Goal: Complete application form: Complete application form

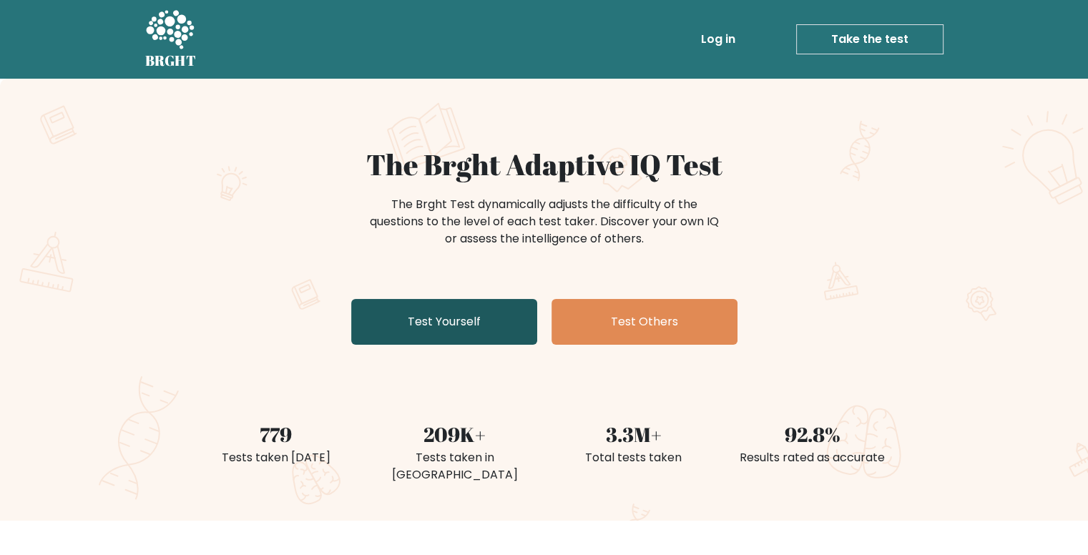
click at [475, 324] on link "Test Yourself" at bounding box center [444, 322] width 186 height 46
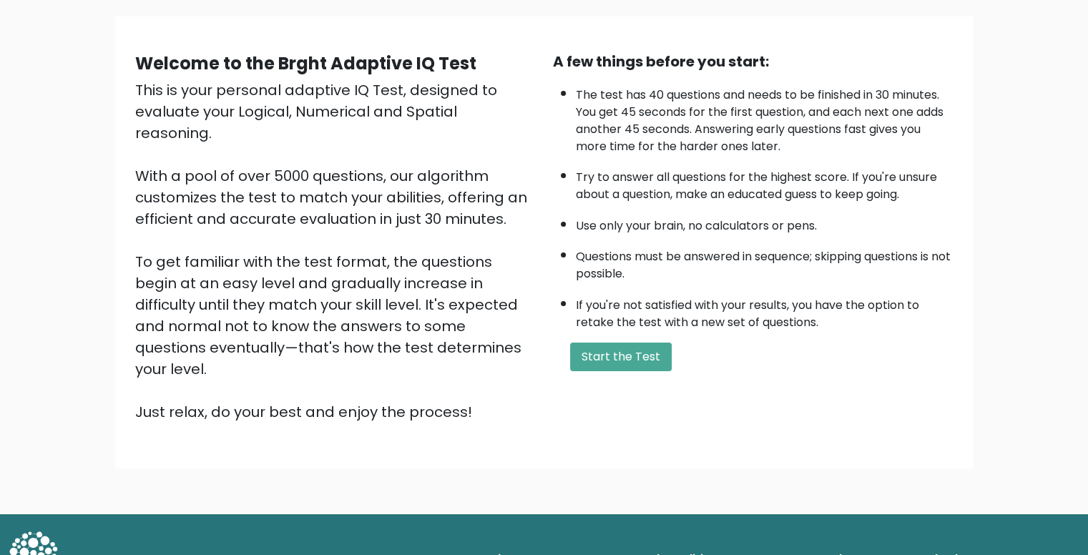
scroll to position [100, 0]
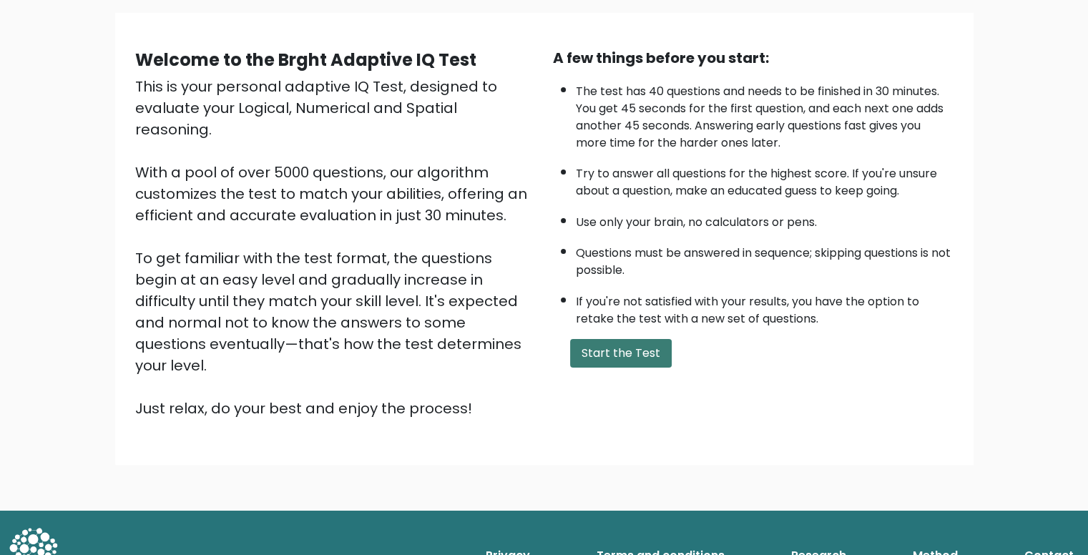
click at [641, 351] on button "Start the Test" at bounding box center [621, 353] width 102 height 29
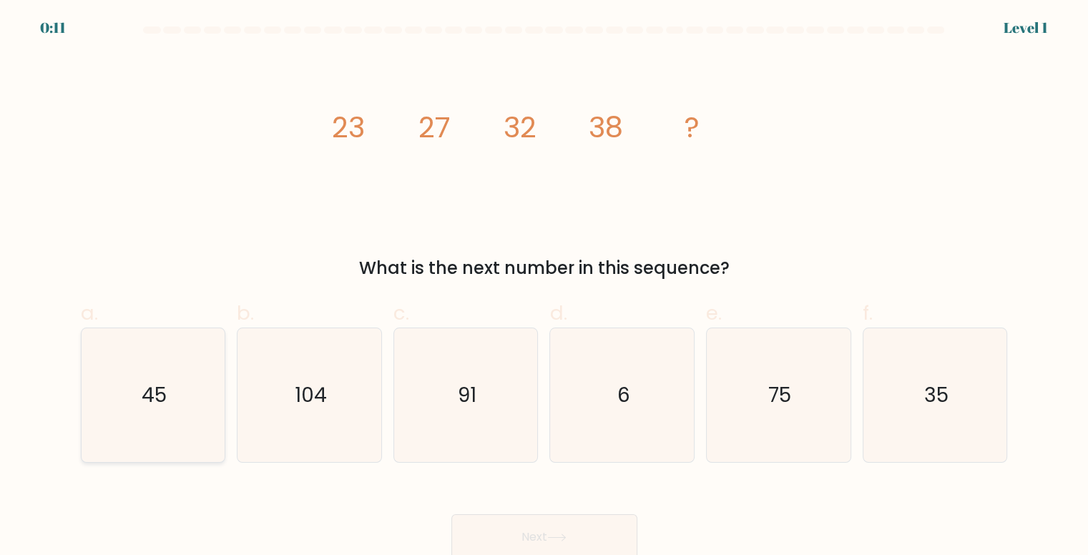
click at [135, 399] on icon "45" at bounding box center [154, 395] width 134 height 134
click at [544, 287] on input "a. 45" at bounding box center [544, 281] width 1 height 9
radio input "true"
click at [553, 530] on button "Next" at bounding box center [544, 537] width 186 height 46
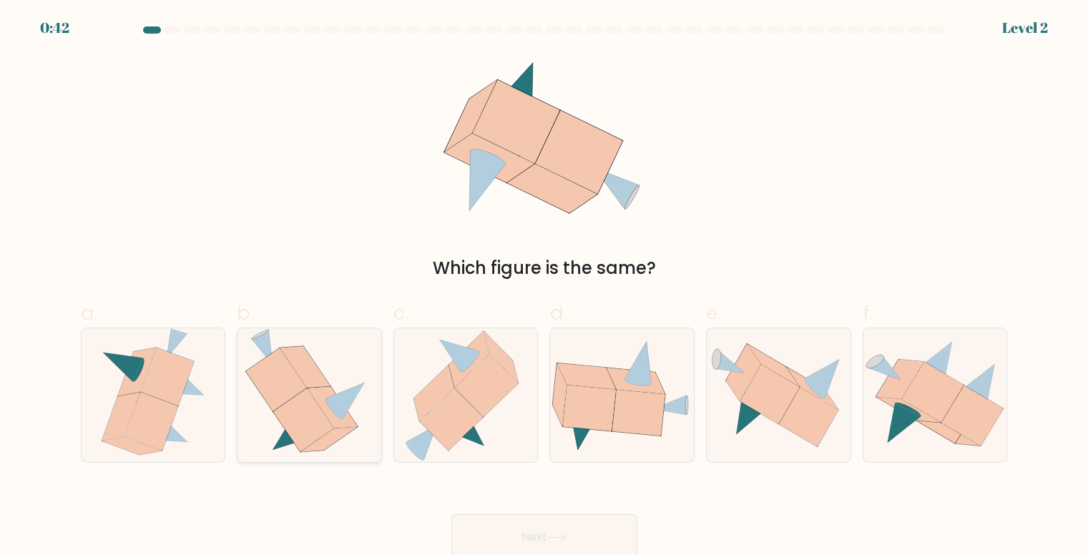
click at [312, 405] on icon at bounding box center [303, 419] width 61 height 63
click at [544, 287] on input "b." at bounding box center [544, 281] width 1 height 9
radio input "true"
click at [573, 525] on button "Next" at bounding box center [544, 537] width 186 height 46
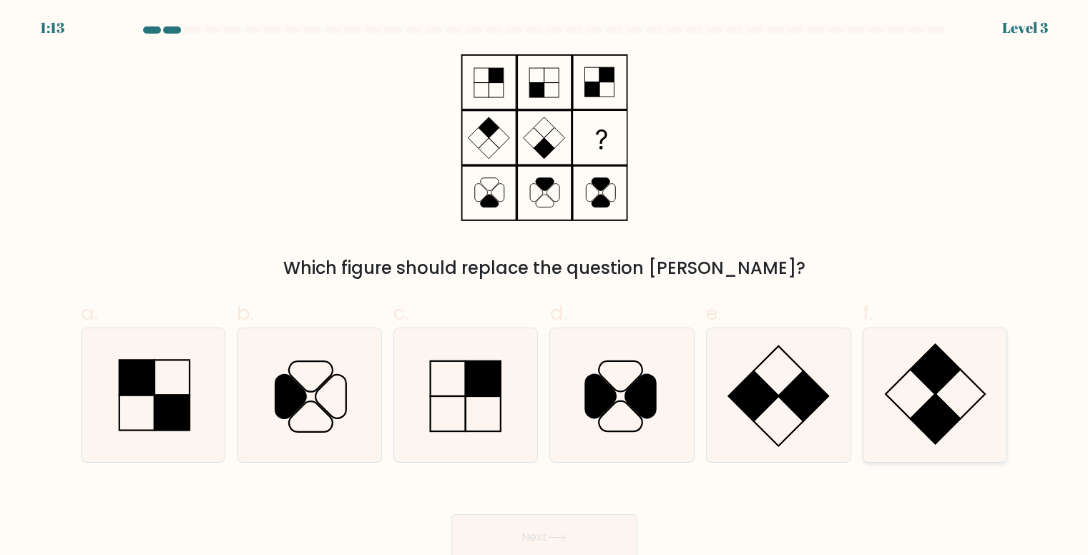
click at [935, 410] on rect at bounding box center [935, 419] width 50 height 50
click at [545, 287] on input "f." at bounding box center [544, 281] width 1 height 9
radio input "true"
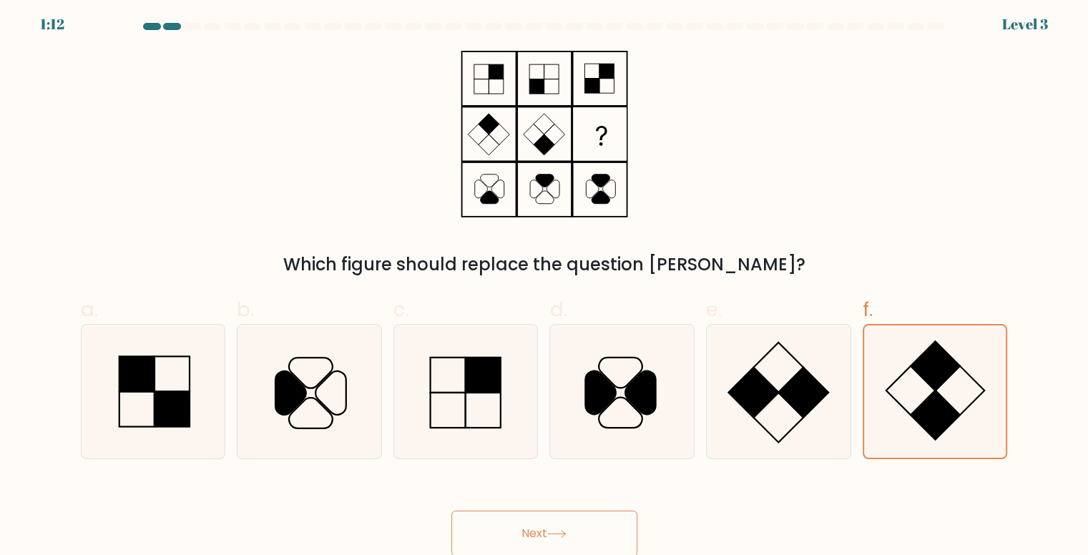
scroll to position [6, 0]
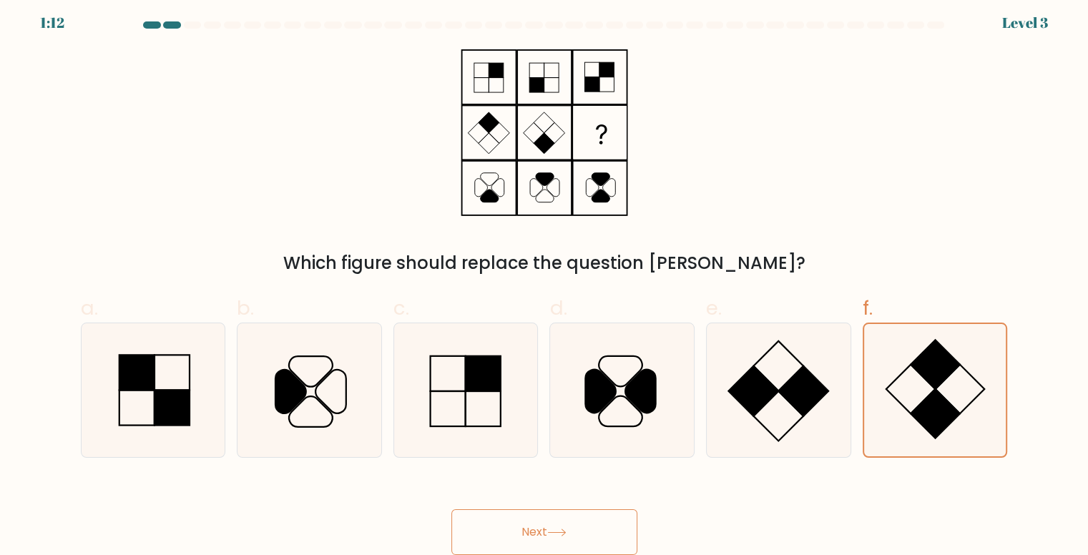
click at [582, 524] on button "Next" at bounding box center [544, 532] width 186 height 46
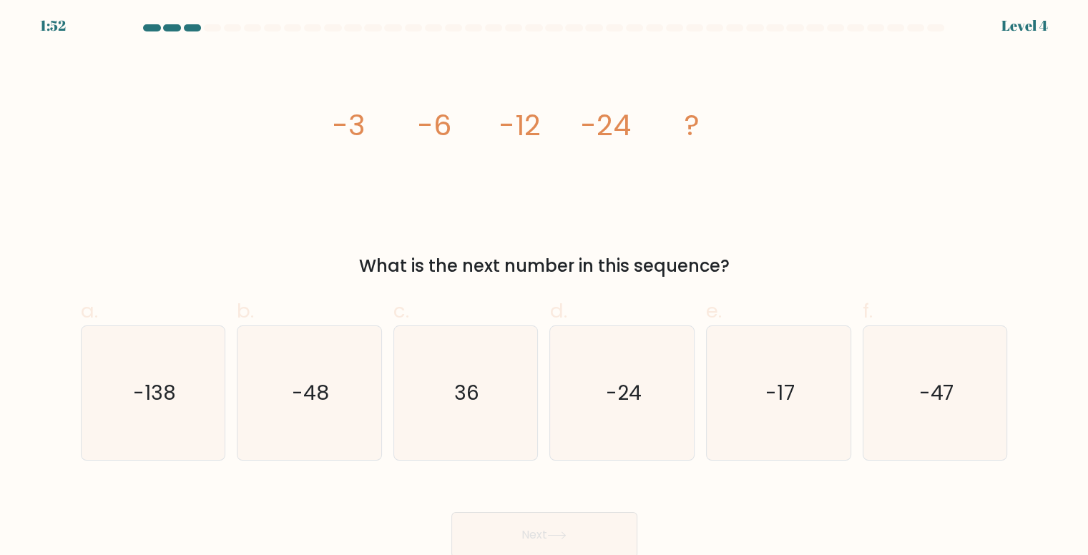
scroll to position [0, 0]
click at [328, 406] on text "-48" at bounding box center [310, 395] width 37 height 28
click at [544, 287] on input "b. -48" at bounding box center [544, 281] width 1 height 9
radio input "true"
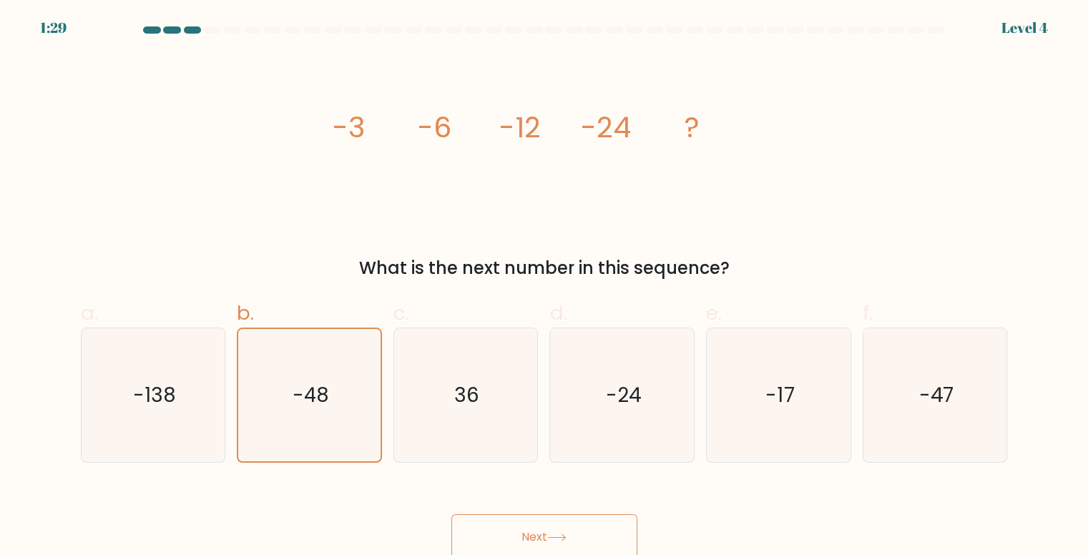
click at [550, 532] on button "Next" at bounding box center [544, 537] width 186 height 46
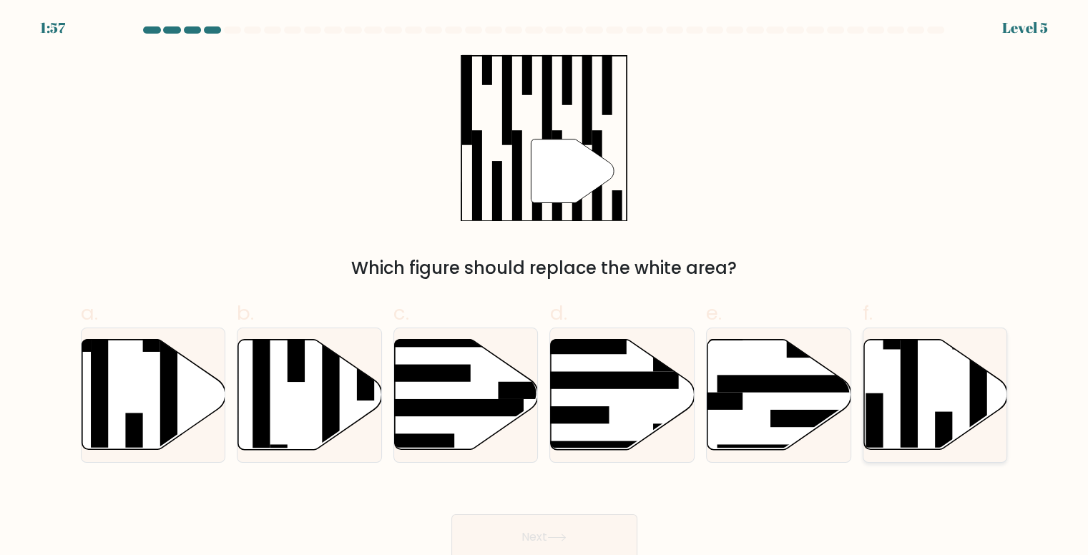
click at [953, 410] on icon at bounding box center [936, 395] width 144 height 110
click at [545, 287] on input "f." at bounding box center [544, 281] width 1 height 9
radio input "true"
click at [587, 534] on button "Next" at bounding box center [544, 537] width 186 height 46
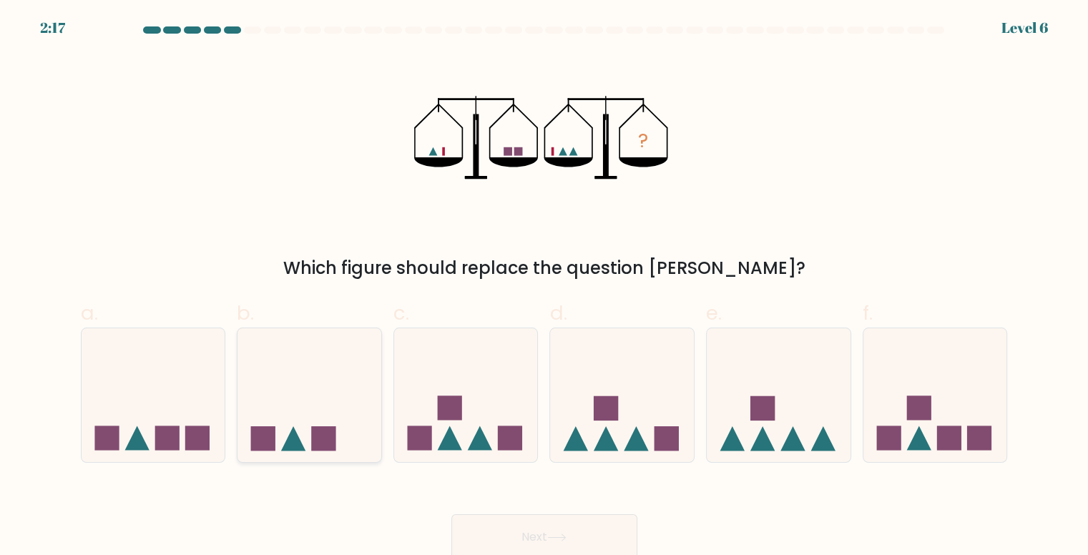
click at [269, 404] on icon at bounding box center [309, 394] width 144 height 119
click at [544, 287] on input "b." at bounding box center [544, 281] width 1 height 9
radio input "true"
click at [561, 533] on button "Next" at bounding box center [544, 537] width 186 height 46
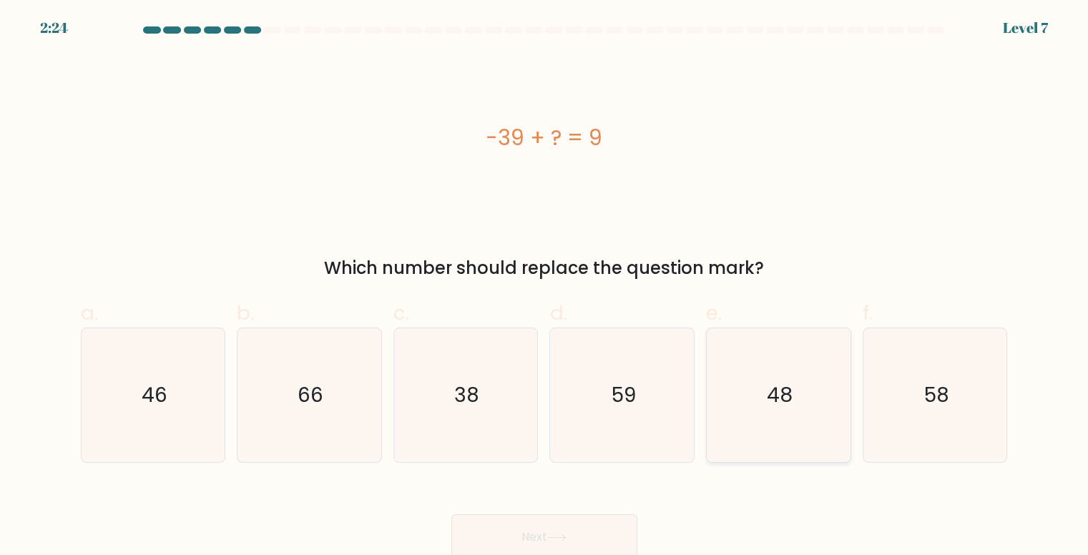
click at [804, 398] on icon "48" at bounding box center [779, 395] width 134 height 134
click at [545, 287] on input "e. 48" at bounding box center [544, 281] width 1 height 9
radio input "true"
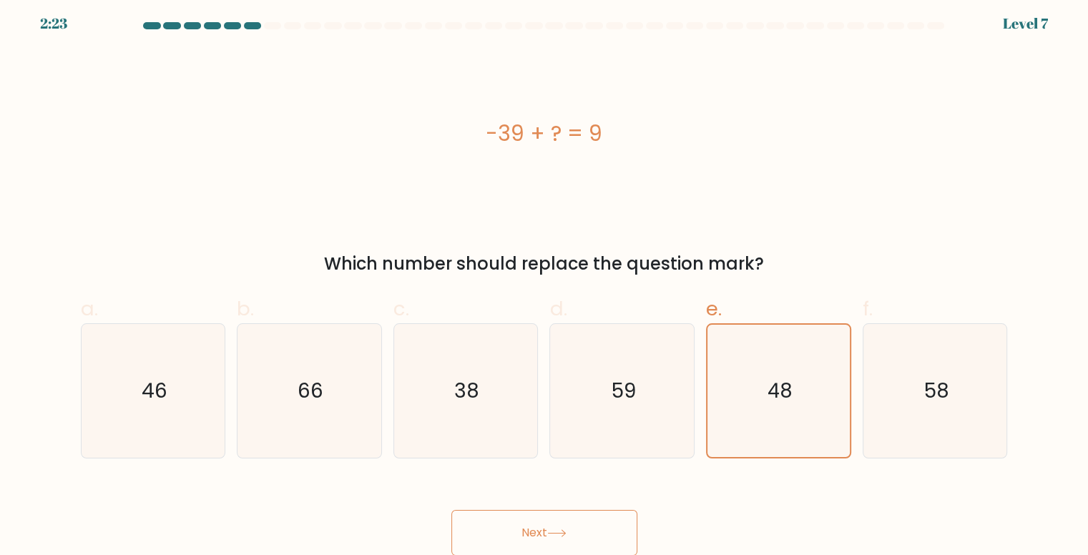
scroll to position [6, 0]
click at [604, 517] on button "Next" at bounding box center [544, 532] width 186 height 46
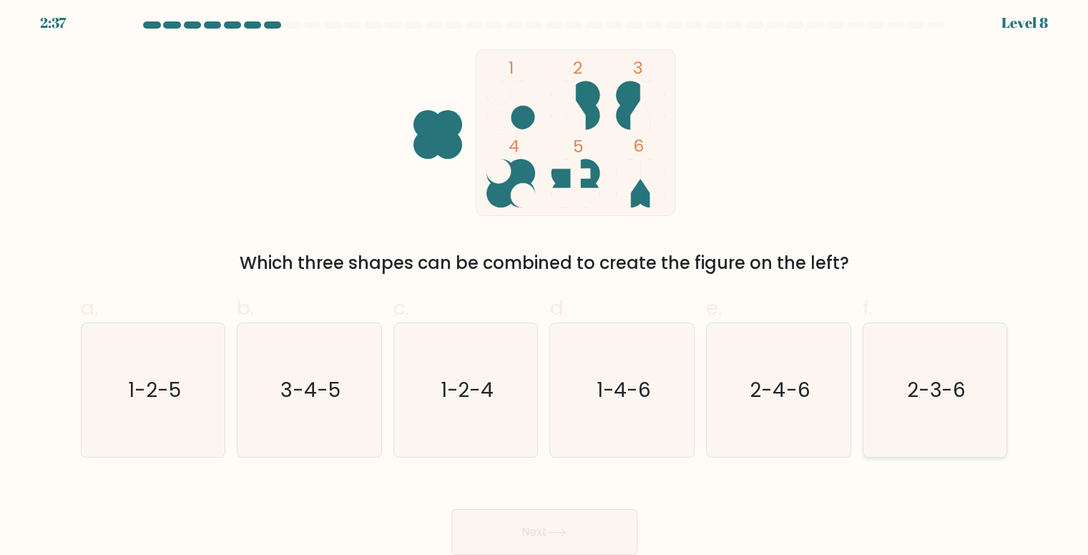
click at [905, 409] on icon "2-3-6" at bounding box center [935, 390] width 134 height 134
click at [545, 282] on input "f. 2-3-6" at bounding box center [544, 276] width 1 height 9
radio input "true"
click at [575, 539] on button "Next" at bounding box center [544, 532] width 186 height 46
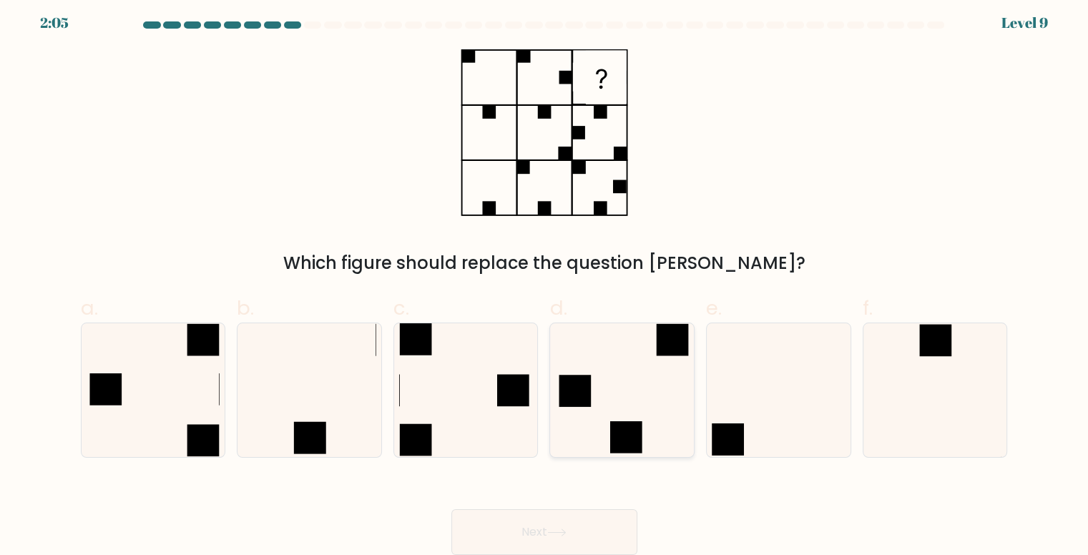
click at [662, 421] on icon at bounding box center [623, 390] width 134 height 134
click at [545, 282] on input "d." at bounding box center [544, 276] width 1 height 9
radio input "true"
click at [584, 528] on button "Next" at bounding box center [544, 532] width 186 height 46
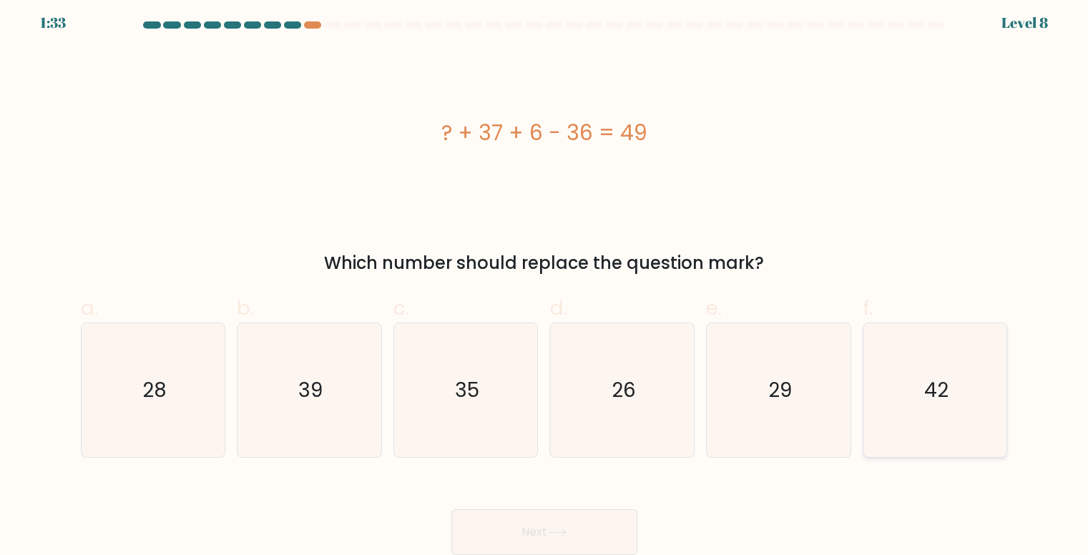
click at [963, 395] on icon "42" at bounding box center [935, 390] width 134 height 134
click at [545, 282] on input "f. 42" at bounding box center [544, 276] width 1 height 9
radio input "true"
click at [548, 511] on button "Next" at bounding box center [544, 532] width 186 height 46
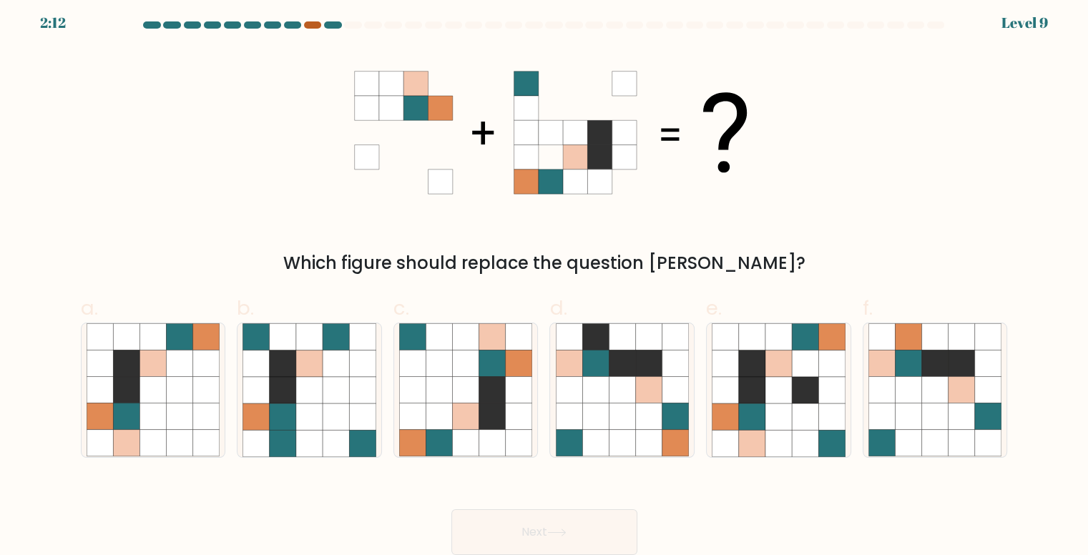
click at [312, 24] on div at bounding box center [312, 24] width 17 height 7
drag, startPoint x: 312, startPoint y: 25, endPoint x: 346, endPoint y: 21, distance: 34.5
click at [312, 26] on div at bounding box center [312, 24] width 17 height 7
click at [326, 26] on div at bounding box center [332, 24] width 17 height 7
click at [312, 30] on div at bounding box center [544, 27] width 944 height 13
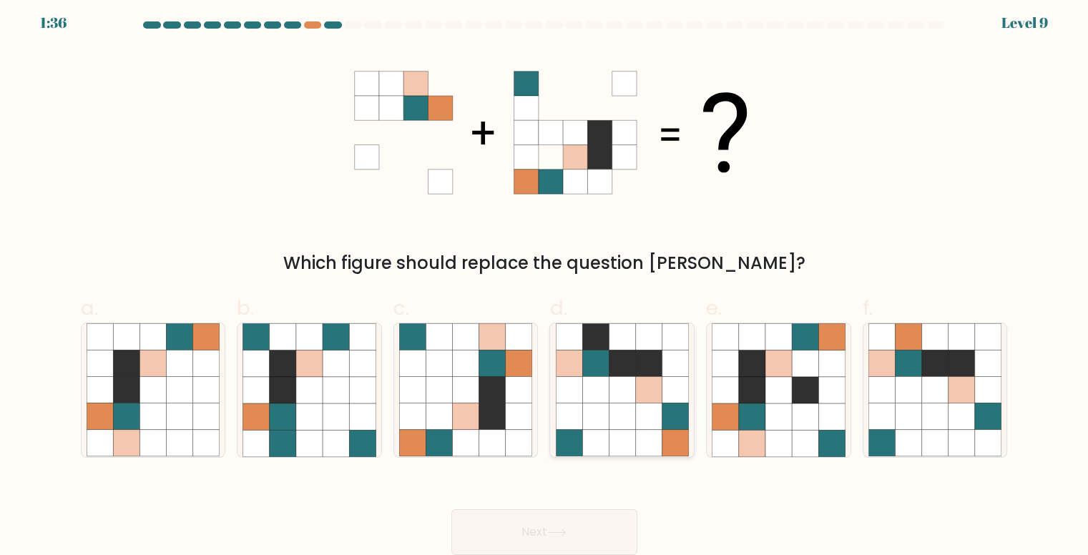
click at [575, 392] on icon at bounding box center [569, 390] width 26 height 26
click at [545, 282] on input "d." at bounding box center [544, 276] width 1 height 9
radio input "true"
click at [599, 414] on icon at bounding box center [596, 416] width 26 height 26
click at [545, 282] on input "d." at bounding box center [544, 276] width 1 height 9
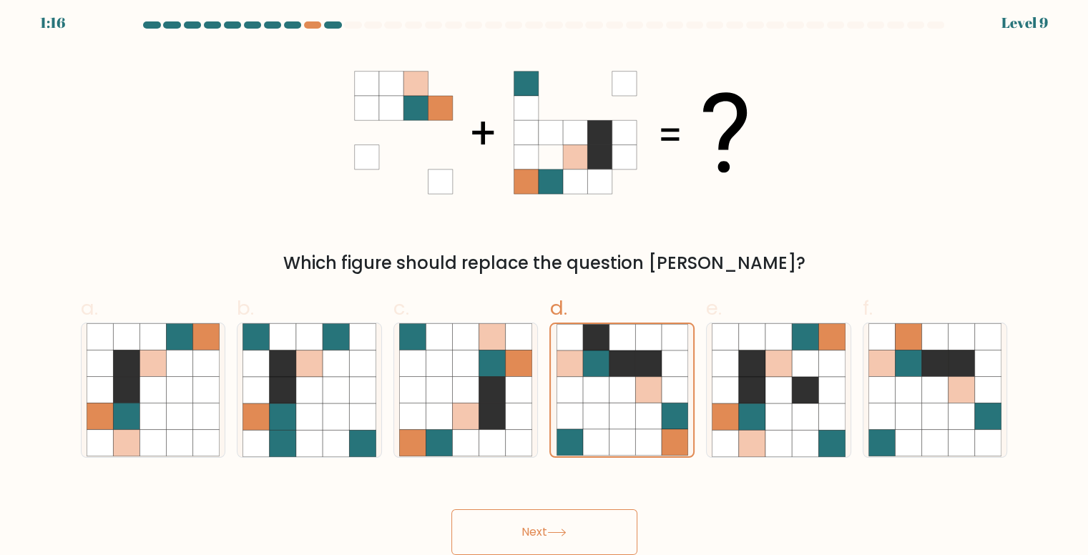
click at [601, 539] on button "Next" at bounding box center [544, 532] width 186 height 46
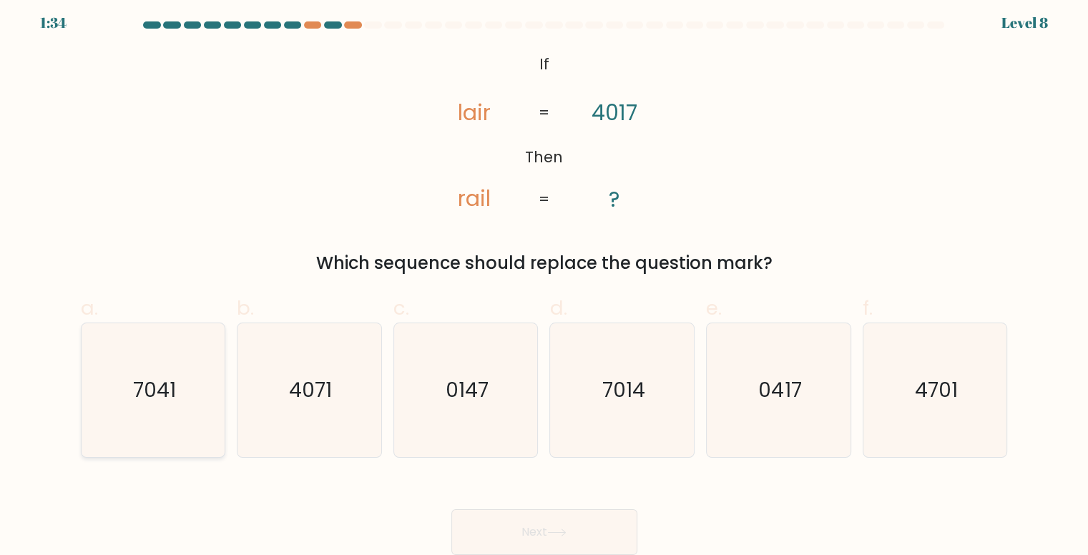
click at [196, 400] on icon "7041" at bounding box center [154, 390] width 134 height 134
click at [544, 282] on input "a. 7041" at bounding box center [544, 276] width 1 height 9
radio input "true"
click at [601, 536] on button "Next" at bounding box center [544, 532] width 186 height 46
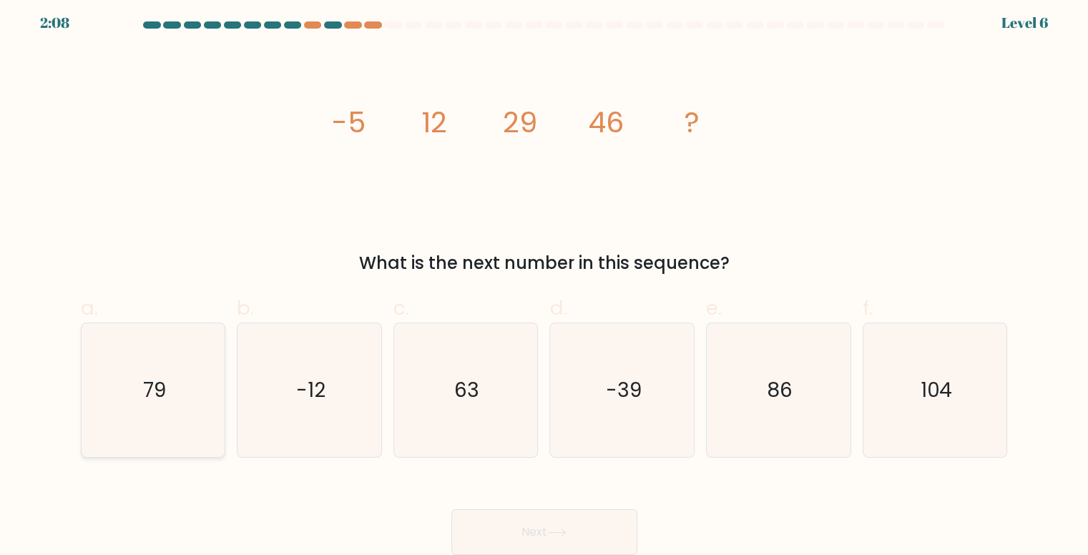
click at [189, 370] on icon "79" at bounding box center [154, 390] width 134 height 134
click at [544, 282] on input "a. 79" at bounding box center [544, 276] width 1 height 9
radio input "true"
click at [508, 358] on icon "63" at bounding box center [466, 390] width 134 height 134
click at [544, 282] on input "c. 63" at bounding box center [544, 276] width 1 height 9
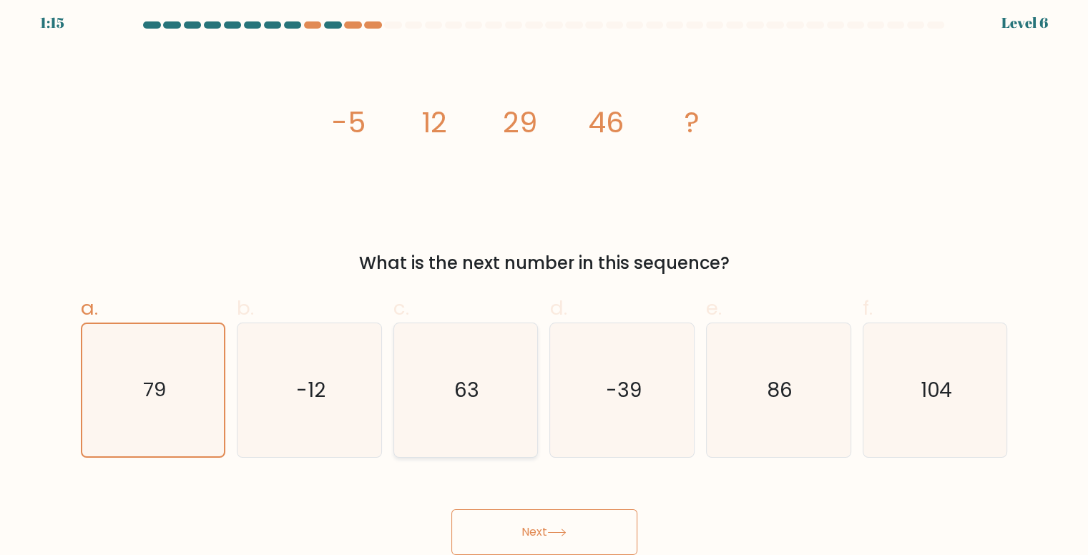
radio input "true"
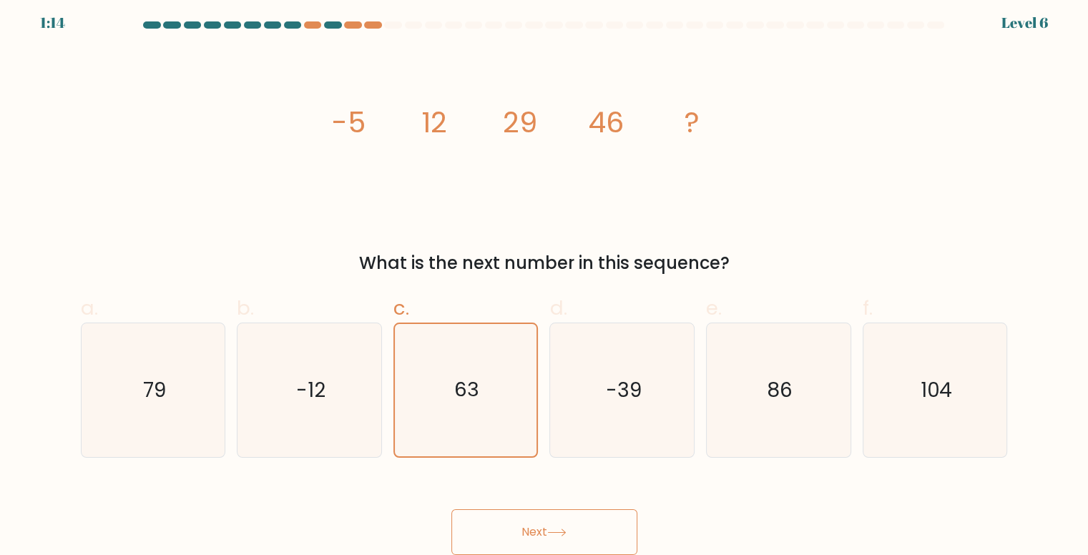
click at [546, 520] on button "Next" at bounding box center [544, 532] width 186 height 46
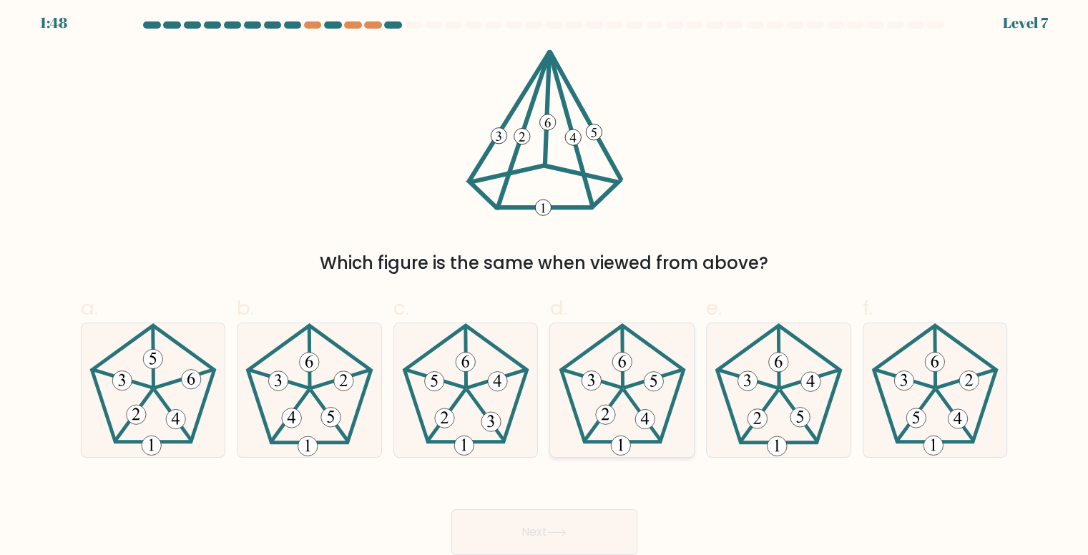
drag, startPoint x: 629, startPoint y: 423, endPoint x: 624, endPoint y: 435, distance: 12.5
click at [629, 424] on icon at bounding box center [623, 390] width 134 height 134
click at [545, 282] on input "d." at bounding box center [544, 276] width 1 height 9
radio input "true"
click at [596, 536] on button "Next" at bounding box center [544, 532] width 186 height 46
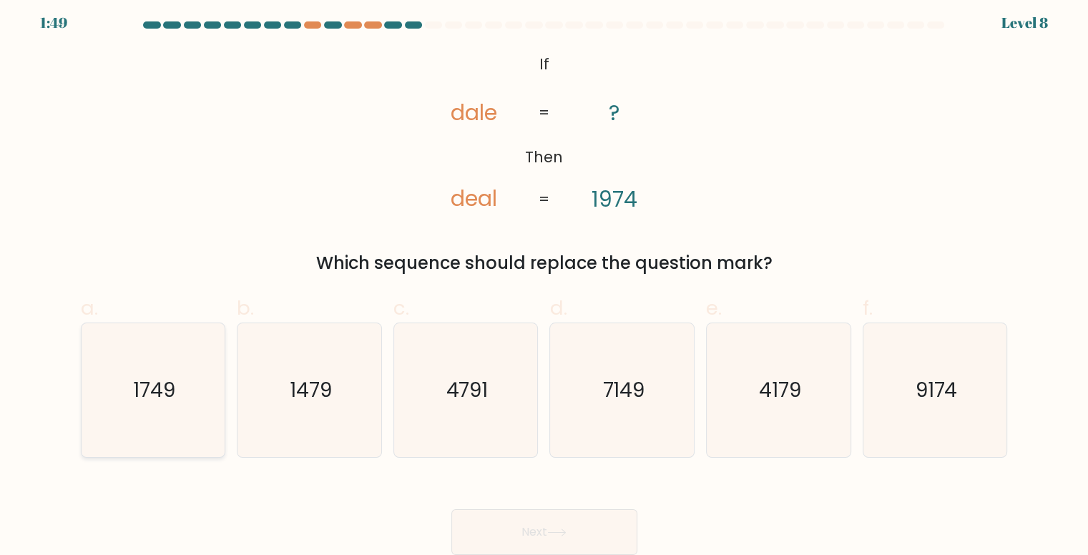
click at [172, 413] on icon "1749" at bounding box center [154, 390] width 134 height 134
click at [544, 282] on input "a. 1749" at bounding box center [544, 276] width 1 height 9
radio input "true"
click at [578, 530] on button "Next" at bounding box center [544, 532] width 186 height 46
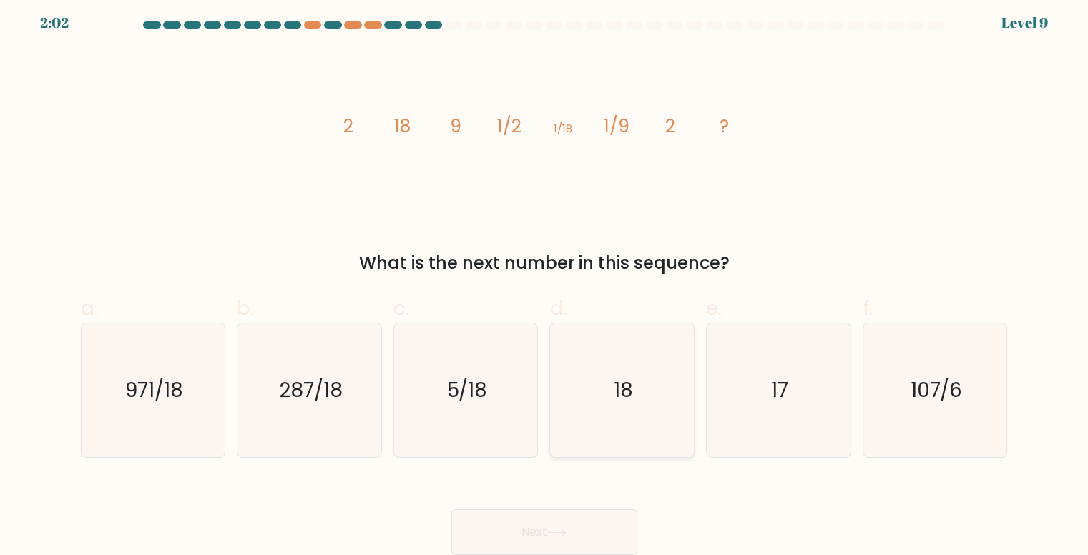
click at [622, 424] on icon "18" at bounding box center [623, 390] width 134 height 134
click at [545, 282] on input "d. 18" at bounding box center [544, 276] width 1 height 9
radio input "true"
click at [558, 521] on button "Next" at bounding box center [544, 532] width 186 height 46
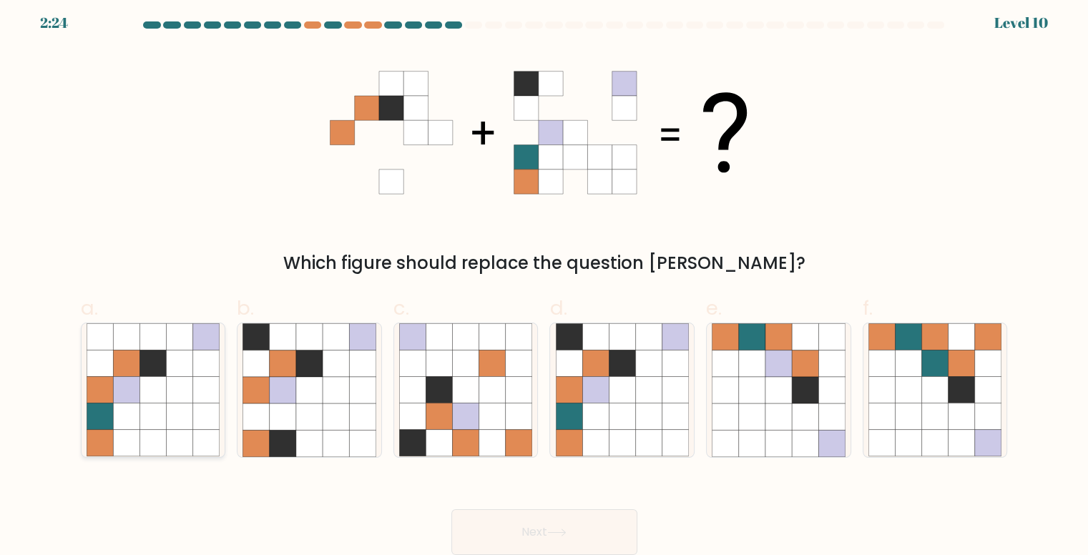
click at [183, 408] on icon at bounding box center [179, 416] width 26 height 26
click at [544, 282] on input "a." at bounding box center [544, 276] width 1 height 9
radio input "true"
click at [627, 433] on icon at bounding box center [622, 443] width 26 height 26
click at [545, 282] on input "d." at bounding box center [544, 276] width 1 height 9
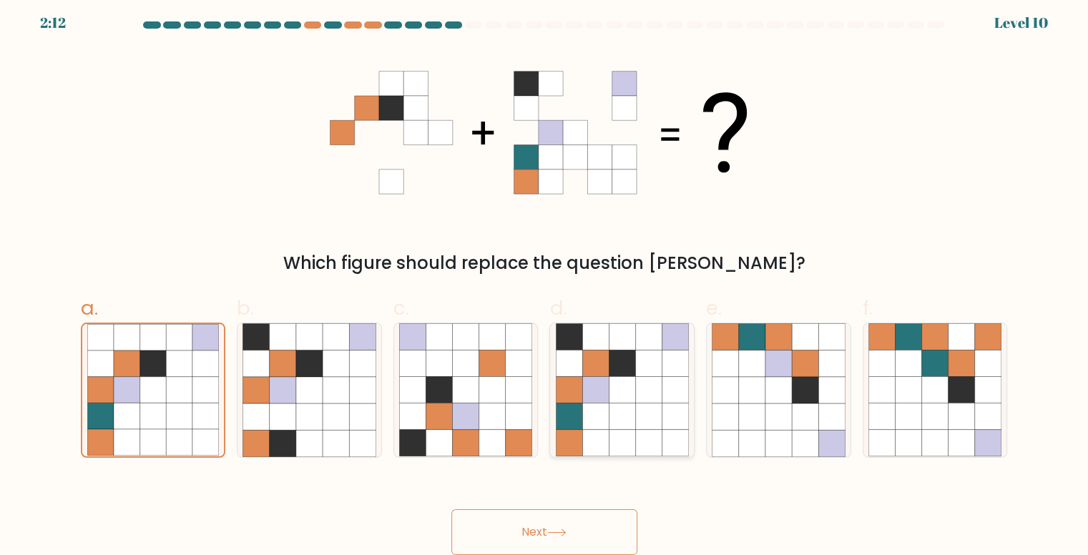
radio input "true"
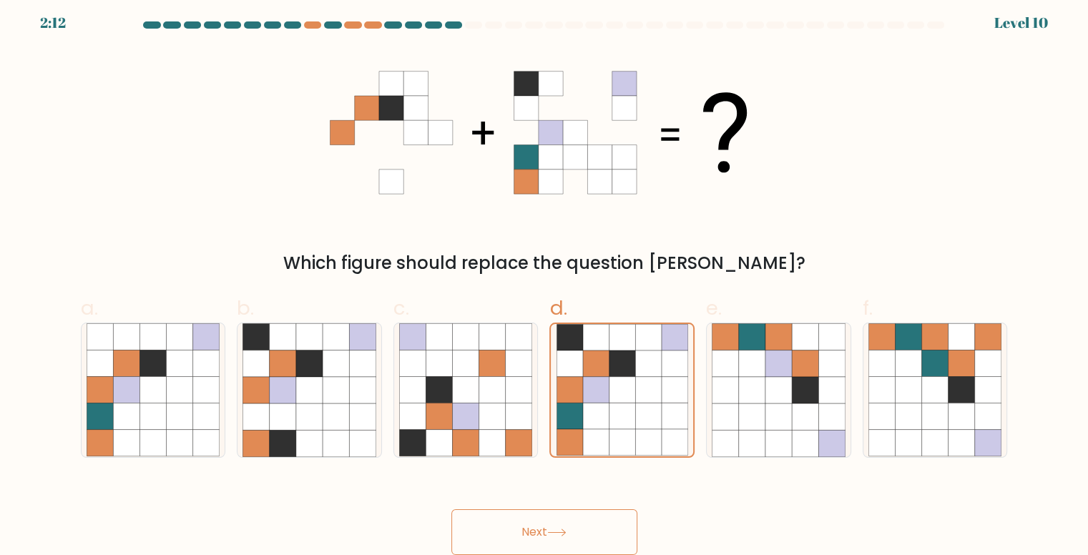
click at [594, 524] on button "Next" at bounding box center [544, 532] width 186 height 46
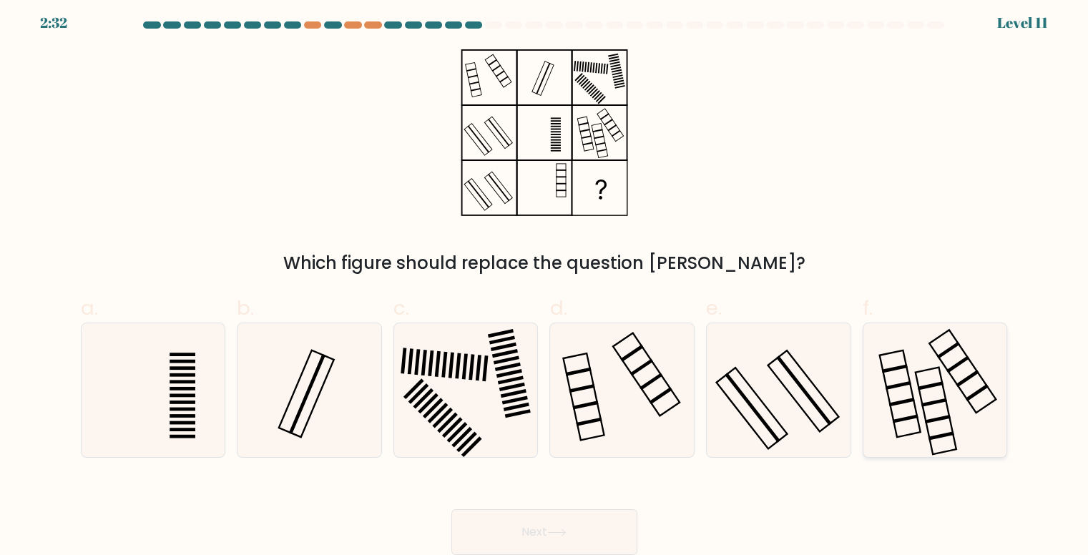
click at [928, 380] on icon at bounding box center [935, 390] width 134 height 134
click at [545, 282] on input "f." at bounding box center [544, 276] width 1 height 9
radio input "true"
click at [733, 385] on rect at bounding box center [751, 407] width 55 height 69
click at [545, 282] on input "e." at bounding box center [544, 276] width 1 height 9
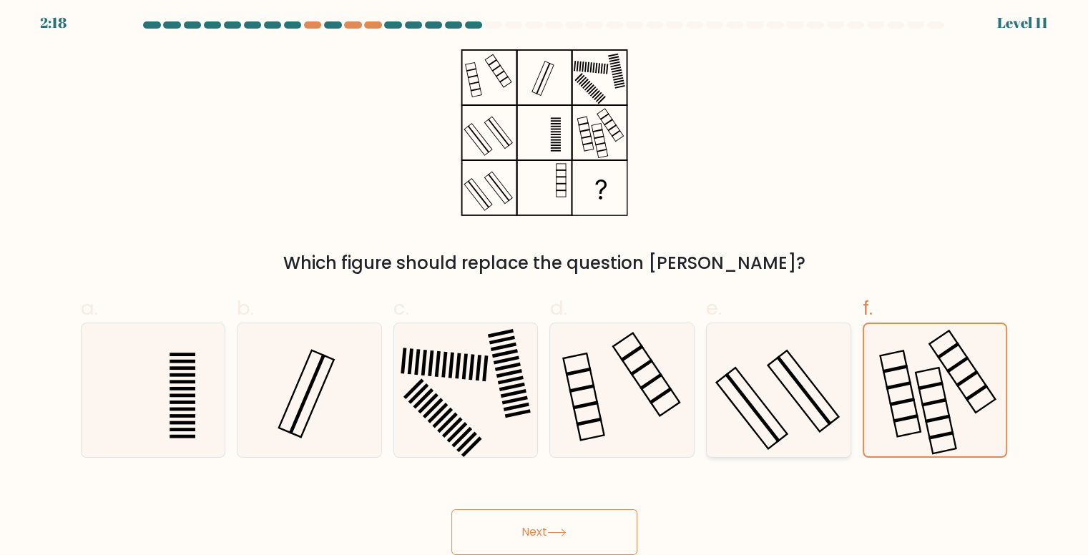
radio input "true"
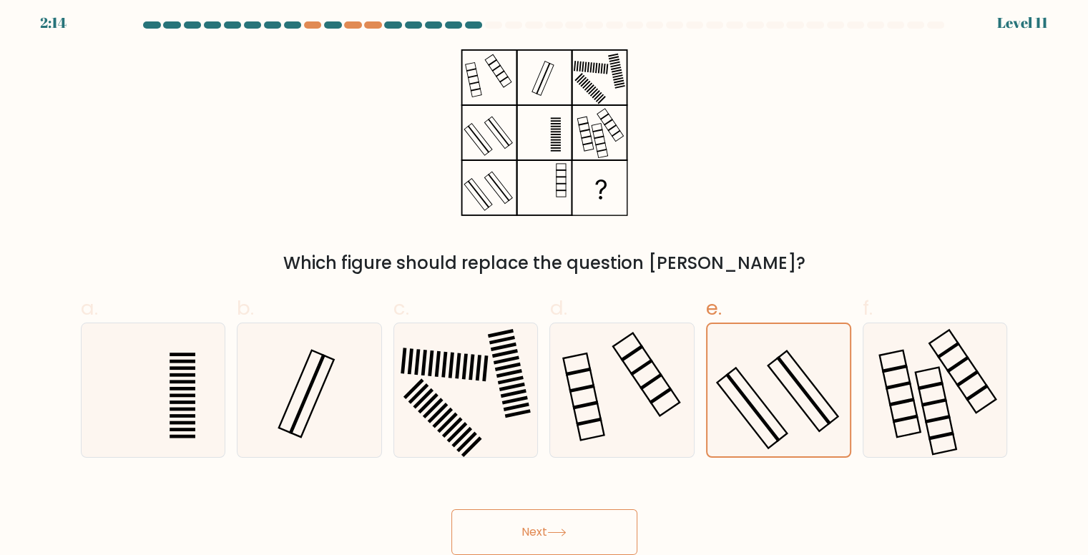
click at [615, 525] on button "Next" at bounding box center [544, 532] width 186 height 46
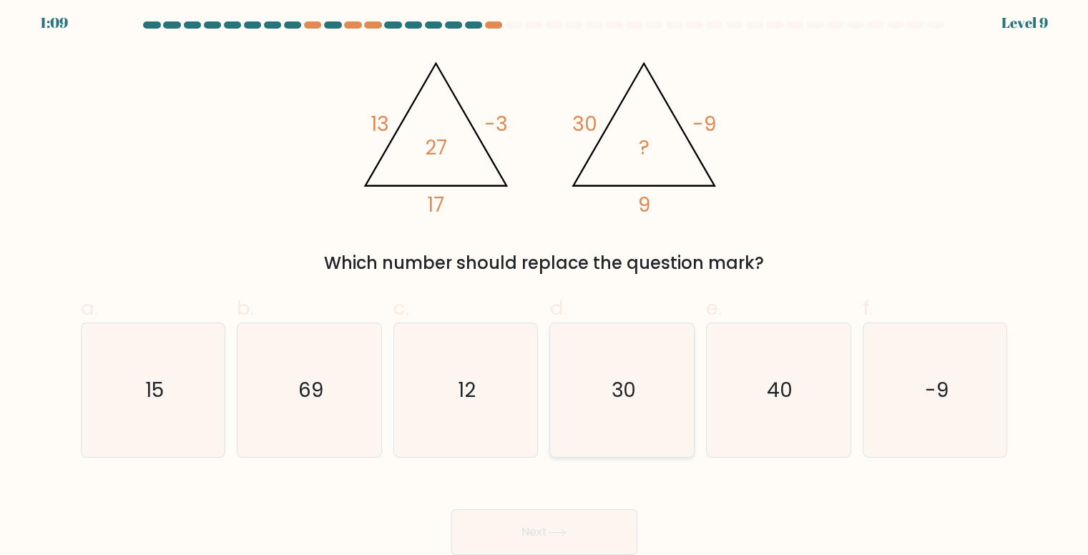
click at [646, 391] on icon "30" at bounding box center [623, 390] width 134 height 134
click at [545, 282] on input "d. 30" at bounding box center [544, 276] width 1 height 9
radio input "true"
click at [584, 516] on button "Next" at bounding box center [544, 532] width 186 height 46
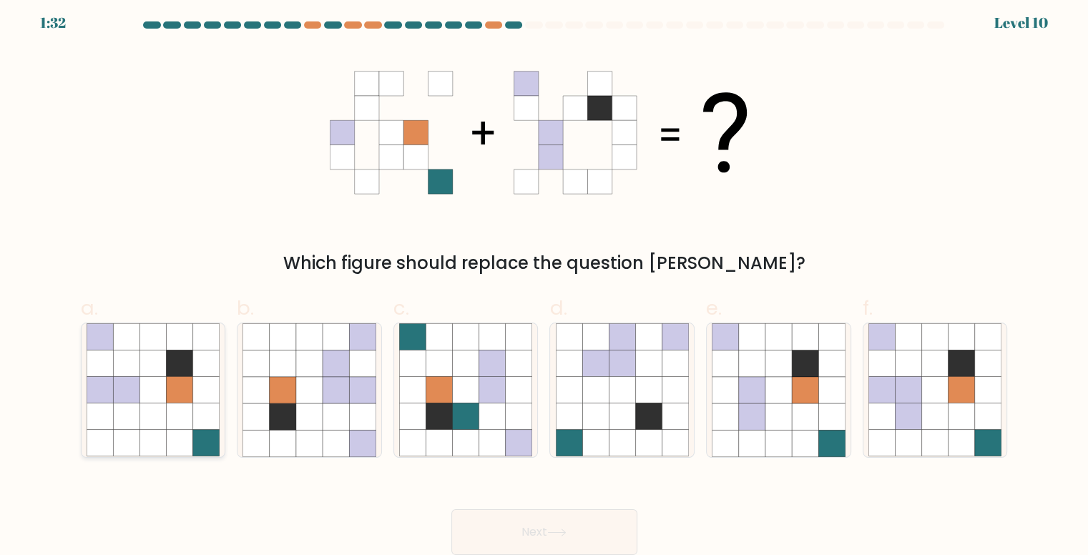
click at [177, 413] on icon at bounding box center [179, 416] width 26 height 26
click at [544, 282] on input "a." at bounding box center [544, 276] width 1 height 9
radio input "true"
click at [601, 523] on button "Next" at bounding box center [544, 532] width 186 height 46
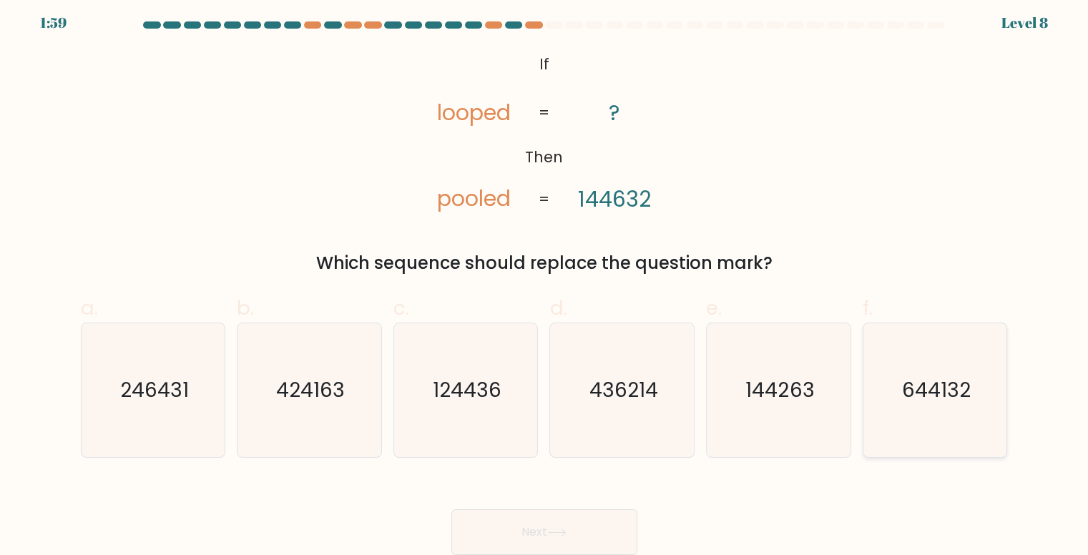
click at [981, 408] on icon "644132" at bounding box center [935, 390] width 134 height 134
click at [545, 282] on input "f. 644132" at bounding box center [544, 276] width 1 height 9
radio input "true"
click at [582, 522] on button "Next" at bounding box center [544, 532] width 186 height 46
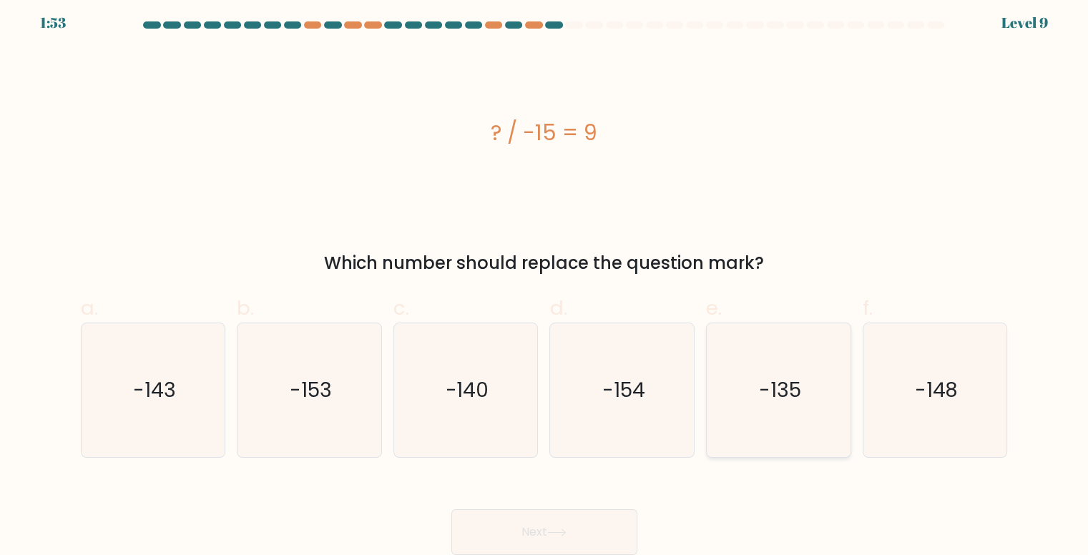
click at [794, 404] on icon "-135" at bounding box center [779, 390] width 134 height 134
click at [545, 282] on input "e. -135" at bounding box center [544, 276] width 1 height 9
radio input "true"
click at [600, 523] on button "Next" at bounding box center [544, 532] width 186 height 46
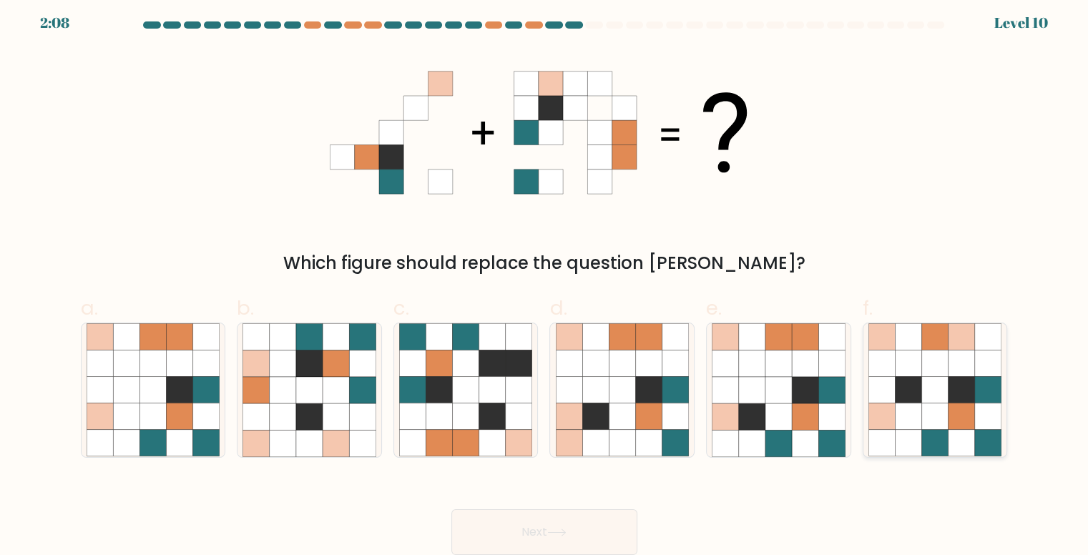
click at [960, 423] on icon at bounding box center [961, 416] width 26 height 26
click at [545, 282] on input "f." at bounding box center [544, 276] width 1 height 9
radio input "true"
click at [527, 528] on button "Next" at bounding box center [544, 532] width 186 height 46
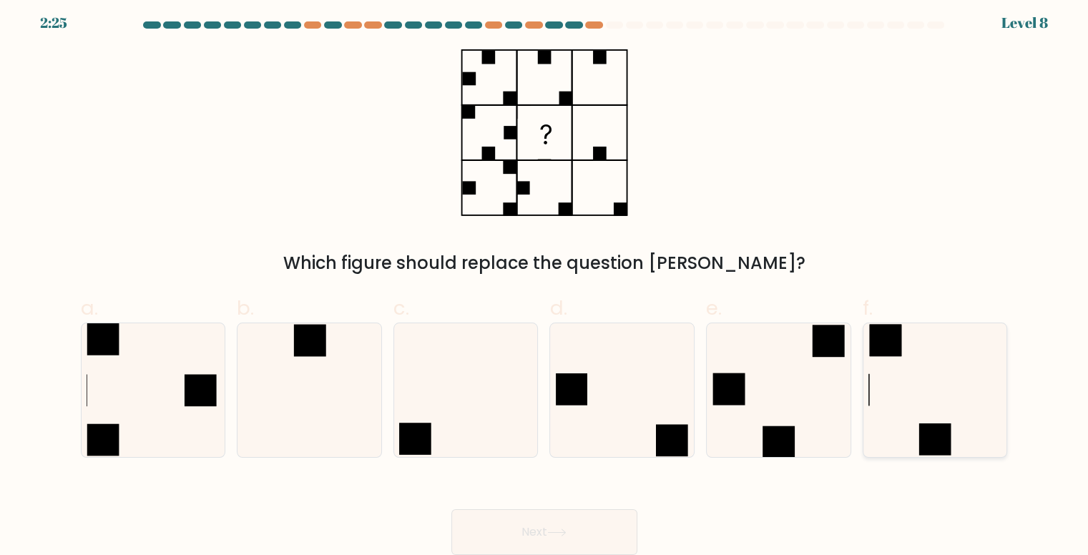
click at [950, 401] on icon at bounding box center [935, 390] width 134 height 134
click at [545, 282] on input "f." at bounding box center [544, 276] width 1 height 9
radio input "true"
click at [593, 524] on button "Next" at bounding box center [544, 532] width 186 height 46
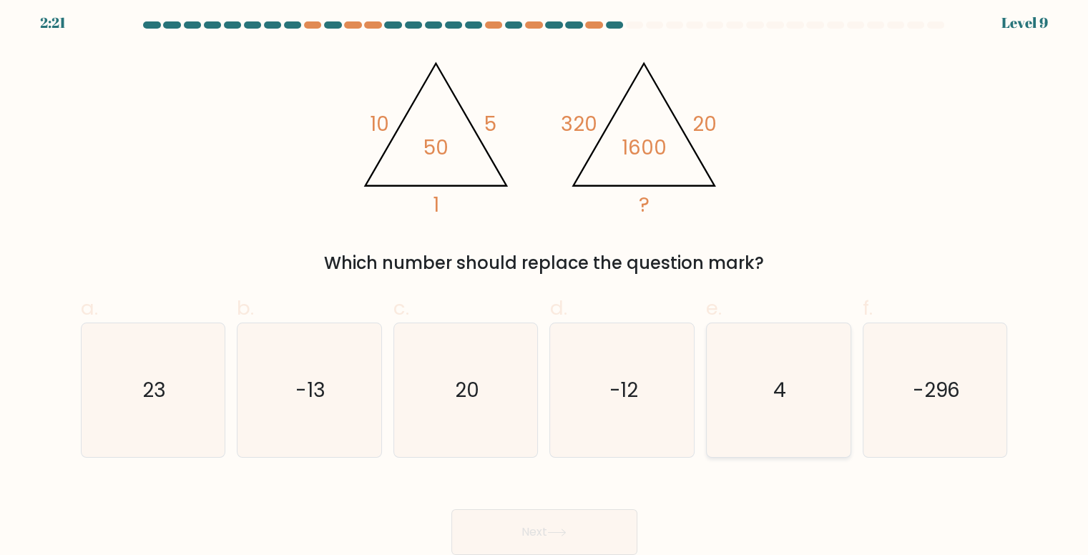
click at [790, 401] on icon "4" at bounding box center [779, 390] width 134 height 134
click at [545, 282] on input "e. 4" at bounding box center [544, 276] width 1 height 9
radio input "true"
click at [572, 528] on button "Next" at bounding box center [544, 532] width 186 height 46
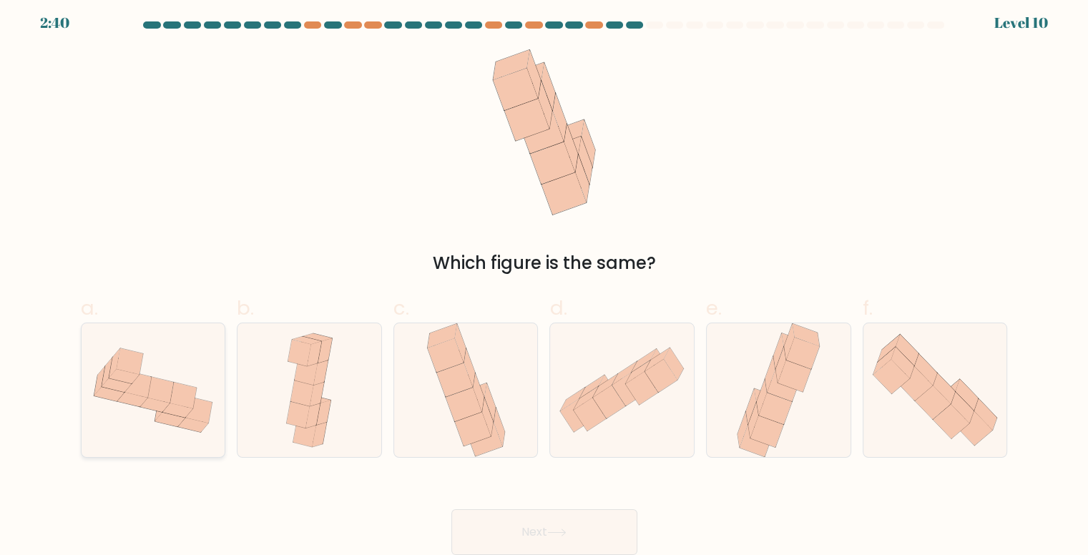
click at [186, 418] on icon at bounding box center [193, 425] width 30 height 14
click at [544, 282] on input "a." at bounding box center [544, 276] width 1 height 9
radio input "true"
click at [569, 521] on button "Next" at bounding box center [544, 532] width 186 height 46
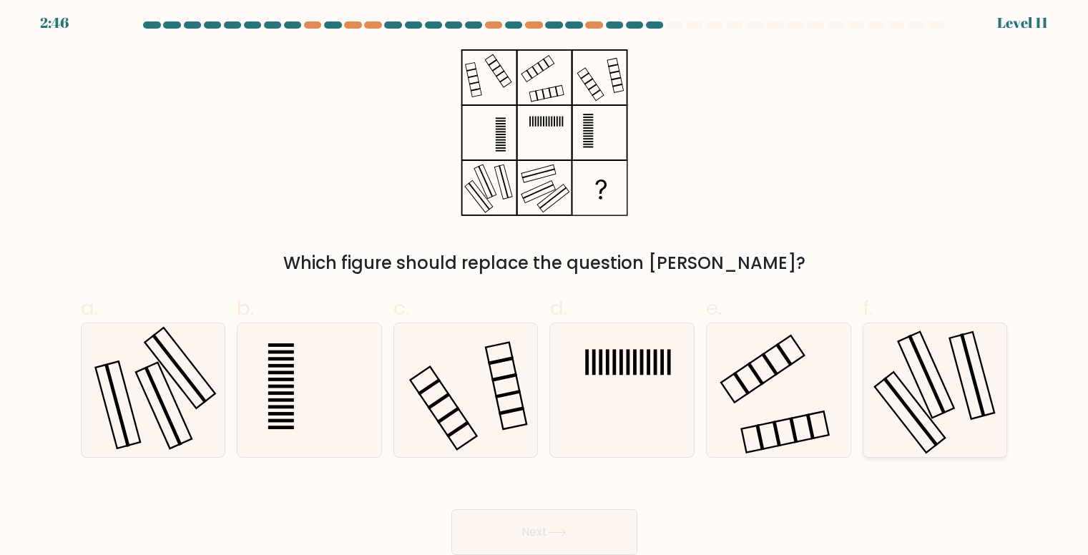
click at [915, 418] on rect at bounding box center [909, 412] width 55 height 69
click at [545, 282] on input "f." at bounding box center [544, 276] width 1 height 9
radio input "true"
click at [592, 521] on button "Next" at bounding box center [544, 532] width 186 height 46
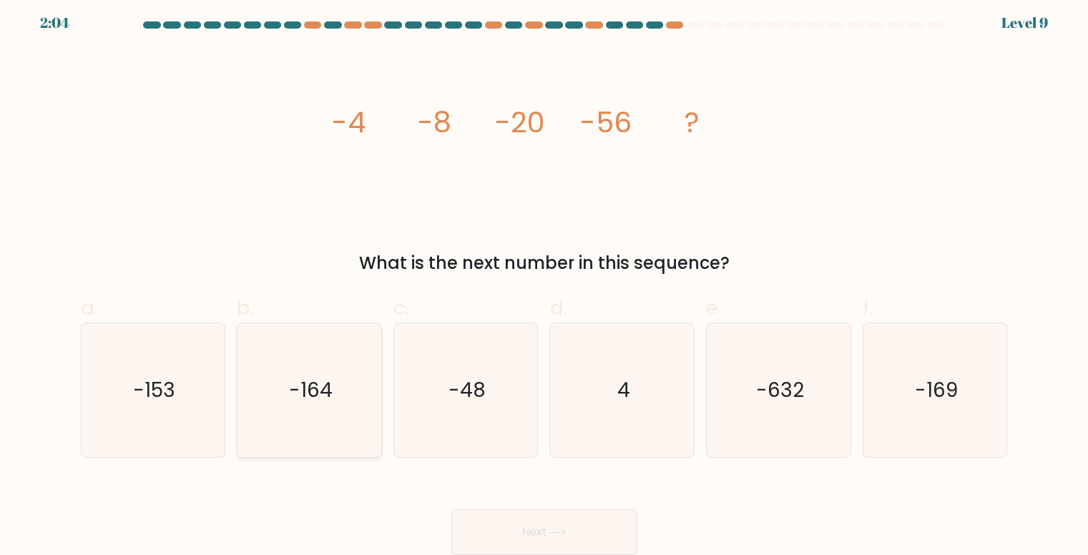
click at [313, 393] on text "-164" at bounding box center [311, 390] width 44 height 28
click at [544, 282] on input "b. -164" at bounding box center [544, 276] width 1 height 9
radio input "true"
click at [518, 541] on button "Next" at bounding box center [544, 532] width 186 height 46
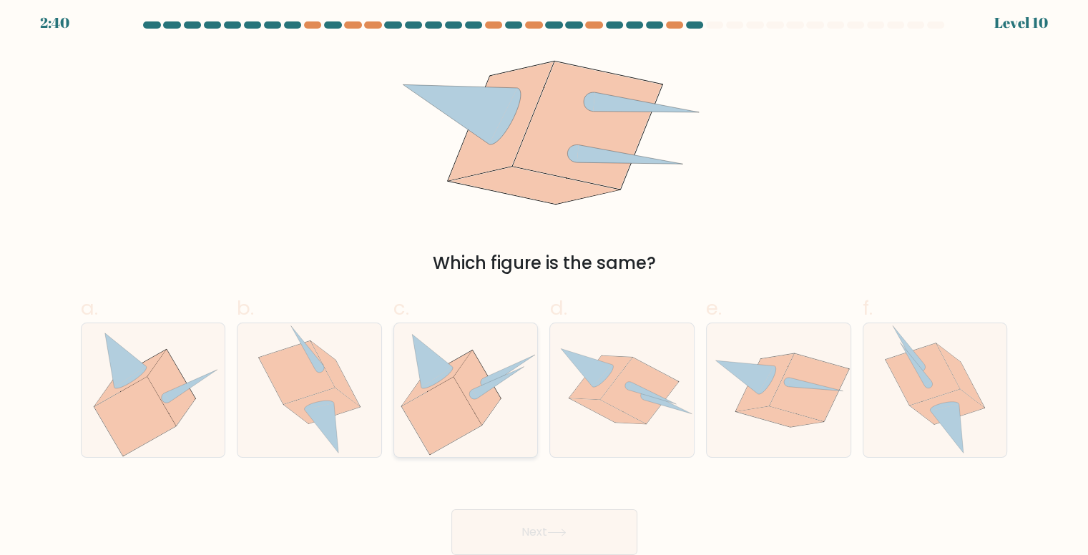
click at [495, 424] on icon at bounding box center [466, 390] width 144 height 131
click at [544, 282] on input "c." at bounding box center [544, 276] width 1 height 9
radio input "true"
click at [584, 528] on button "Next" at bounding box center [544, 532] width 186 height 46
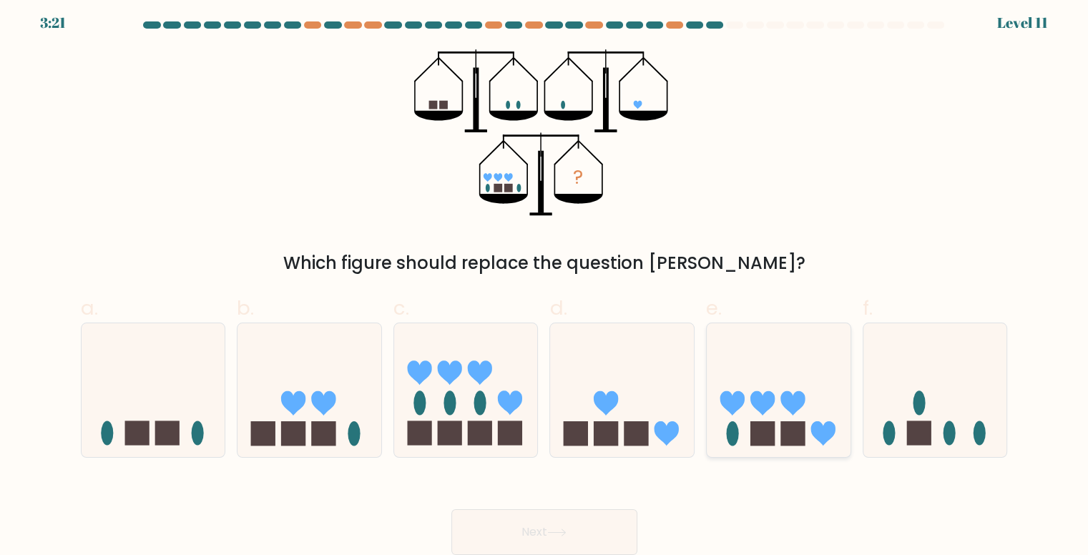
click at [754, 398] on icon at bounding box center [762, 403] width 24 height 24
click at [545, 282] on input "e." at bounding box center [544, 276] width 1 height 9
radio input "true"
click at [564, 528] on icon at bounding box center [556, 532] width 19 height 8
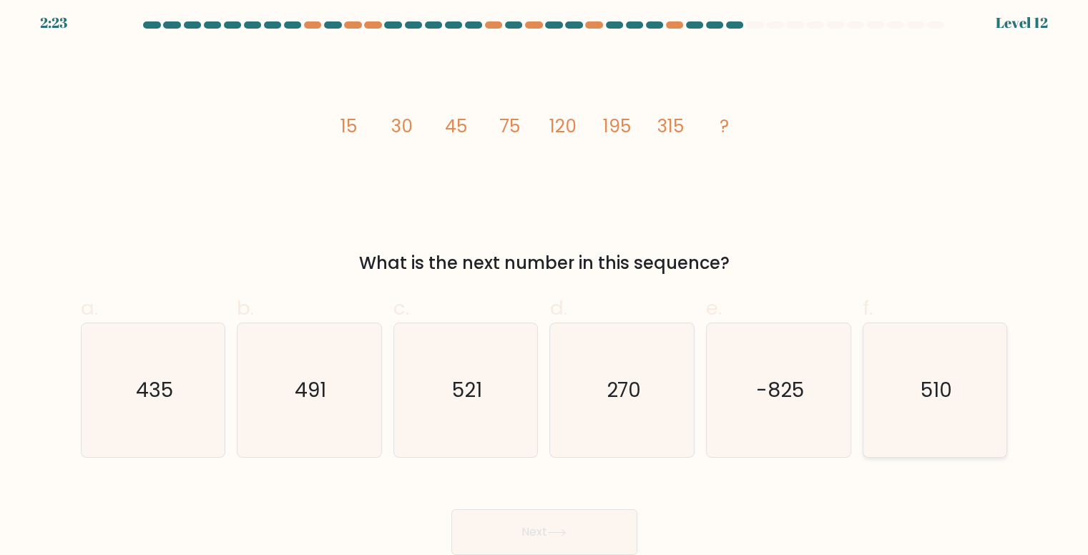
drag, startPoint x: 940, startPoint y: 402, endPoint x: 925, endPoint y: 402, distance: 14.3
click at [939, 402] on text "510" at bounding box center [935, 390] width 31 height 28
click at [545, 282] on input "f. 510" at bounding box center [544, 276] width 1 height 9
radio input "true"
click at [566, 529] on icon at bounding box center [556, 532] width 19 height 8
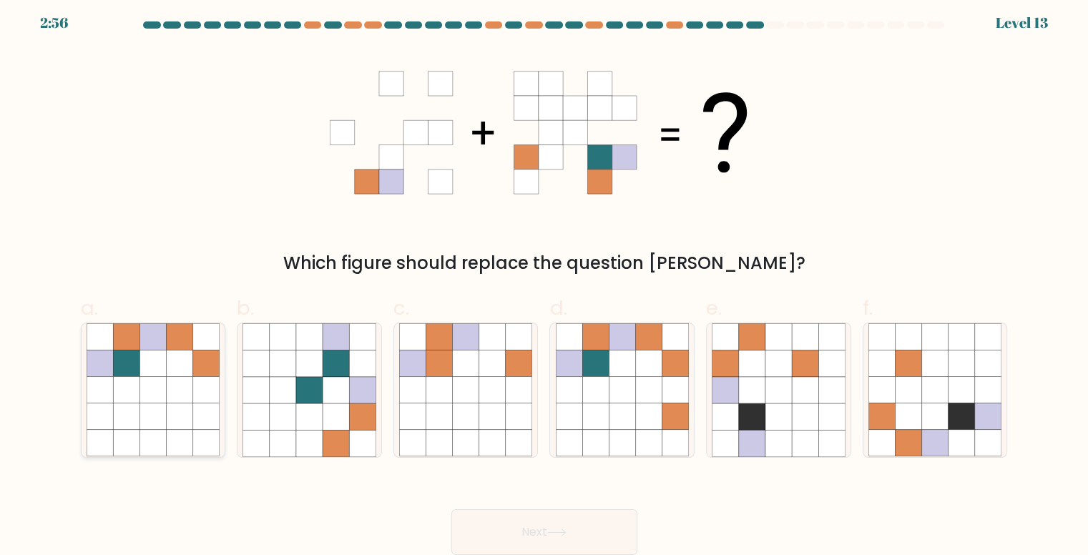
click at [146, 400] on icon at bounding box center [152, 390] width 26 height 26
click at [544, 282] on input "a." at bounding box center [544, 276] width 1 height 9
radio input "true"
click at [588, 535] on button "Next" at bounding box center [544, 532] width 186 height 46
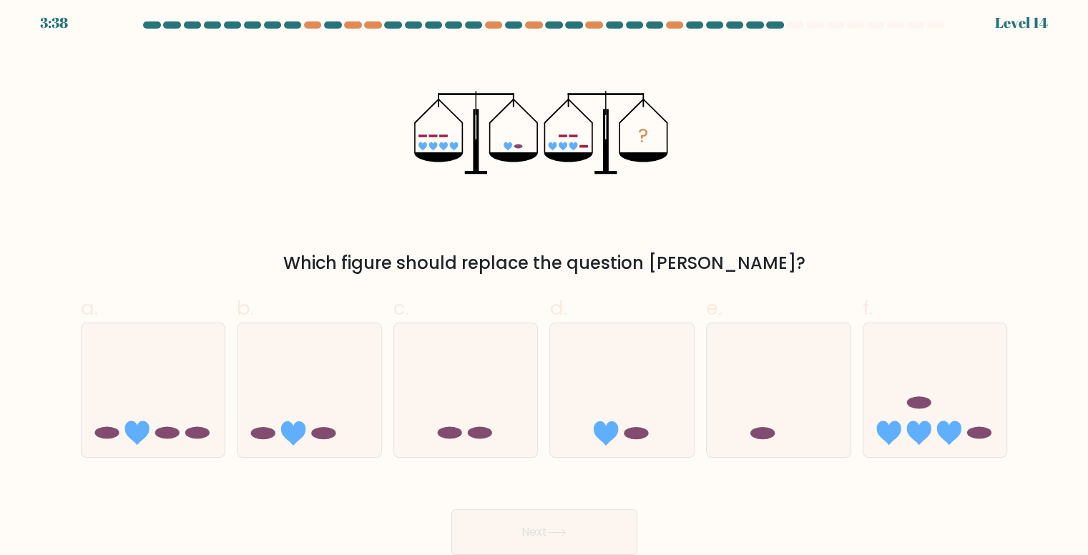
drag, startPoint x: 304, startPoint y: 387, endPoint x: 546, endPoint y: 517, distance: 275.2
click at [304, 388] on icon at bounding box center [309, 389] width 144 height 119
click at [544, 282] on input "b." at bounding box center [544, 276] width 1 height 9
radio input "true"
click at [591, 544] on button "Next" at bounding box center [544, 532] width 186 height 46
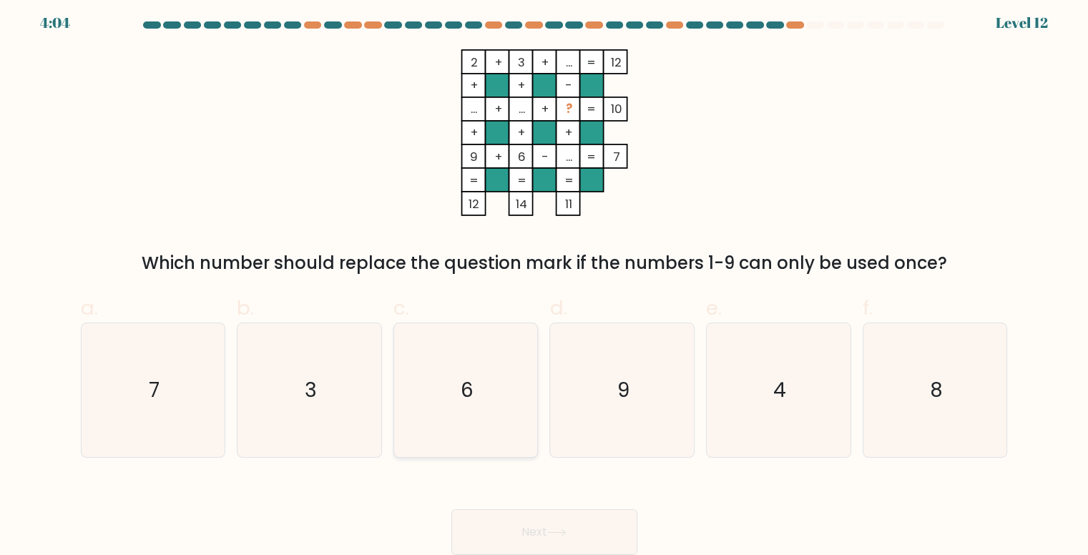
click at [475, 403] on icon "6" at bounding box center [466, 390] width 134 height 134
click at [544, 282] on input "c. 6" at bounding box center [544, 276] width 1 height 9
radio input "true"
click at [594, 527] on button "Next" at bounding box center [544, 532] width 186 height 46
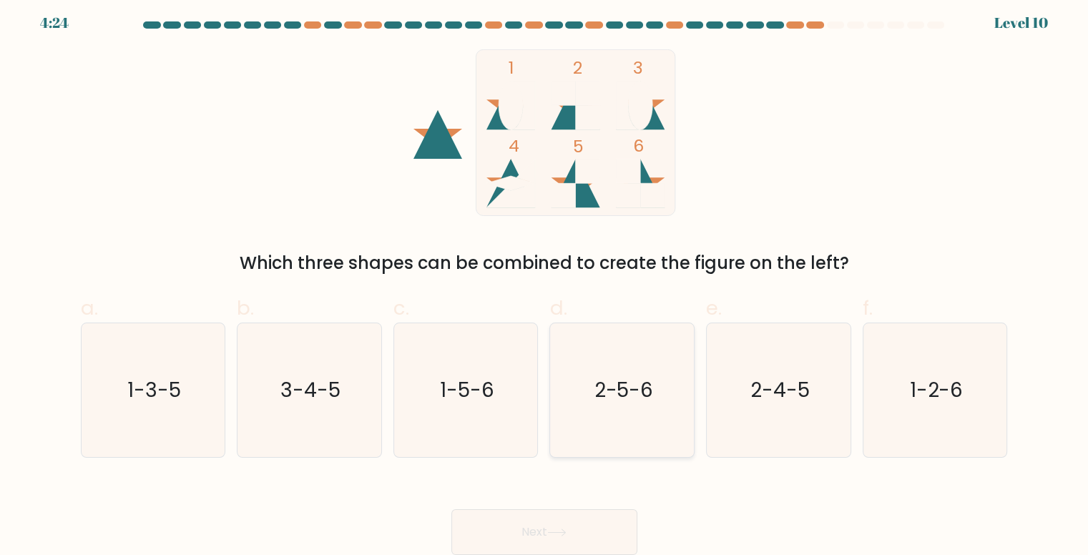
click at [624, 384] on text "2-5-6" at bounding box center [623, 390] width 59 height 28
click at [545, 282] on input "d. 2-5-6" at bounding box center [544, 276] width 1 height 9
radio input "true"
click at [596, 531] on button "Next" at bounding box center [544, 532] width 186 height 46
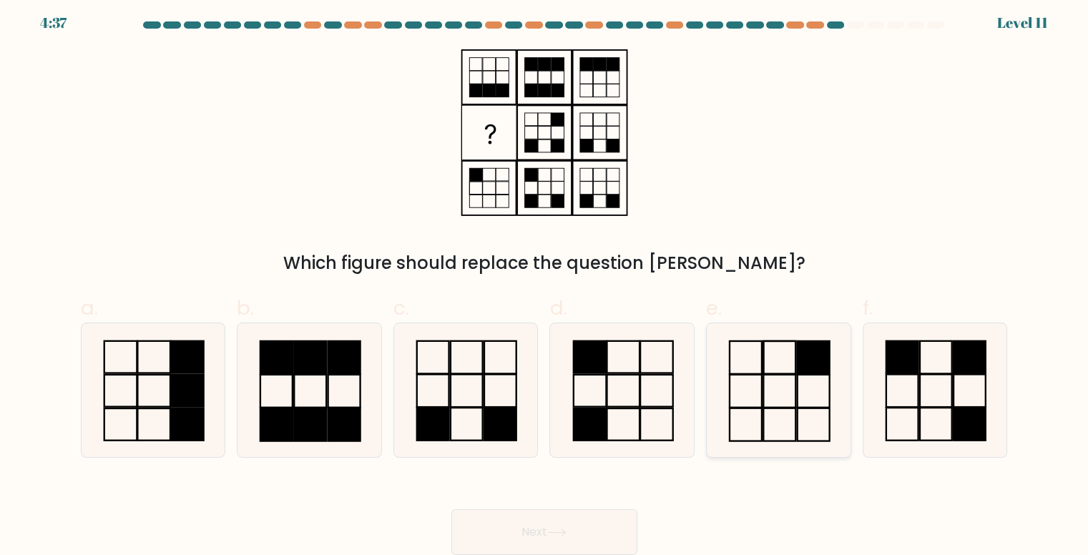
click at [777, 390] on icon at bounding box center [779, 390] width 134 height 134
click at [545, 282] on input "e." at bounding box center [544, 276] width 1 height 9
radio input "true"
click at [566, 529] on icon at bounding box center [556, 532] width 19 height 8
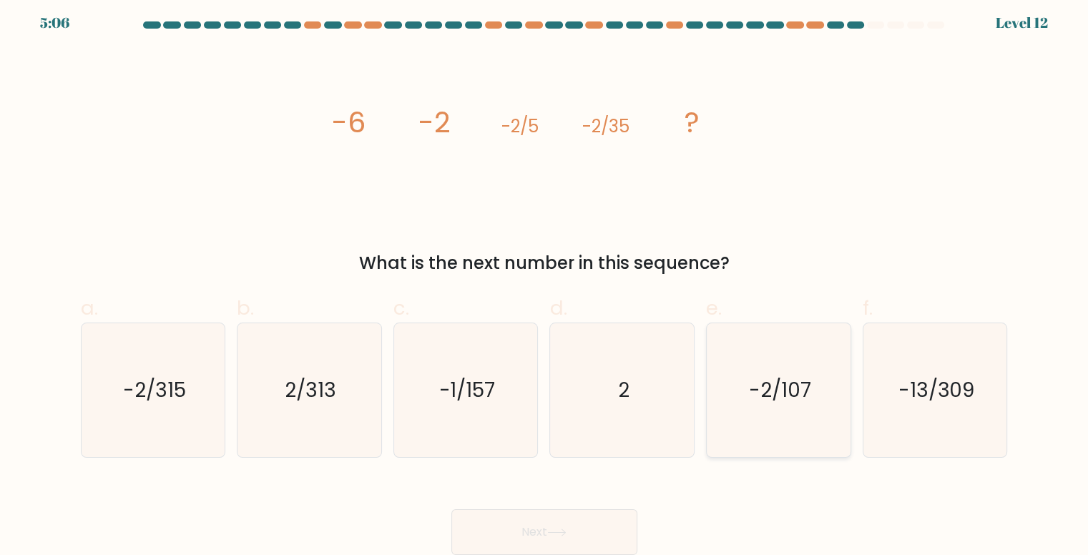
click at [824, 409] on icon "-2/107" at bounding box center [779, 390] width 134 height 134
click at [545, 282] on input "e. -2/107" at bounding box center [544, 276] width 1 height 9
radio input "true"
click at [607, 534] on button "Next" at bounding box center [544, 532] width 186 height 46
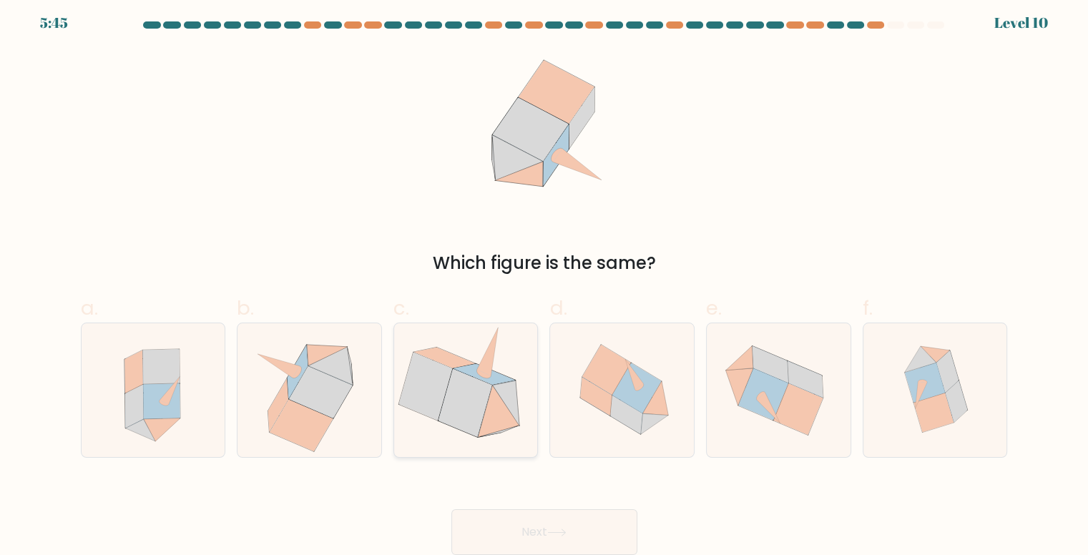
click at [472, 412] on icon at bounding box center [465, 403] width 54 height 68
click at [544, 282] on input "c." at bounding box center [544, 276] width 1 height 9
radio input "true"
click at [653, 431] on icon at bounding box center [622, 390] width 143 height 134
click at [545, 282] on input "d." at bounding box center [544, 276] width 1 height 9
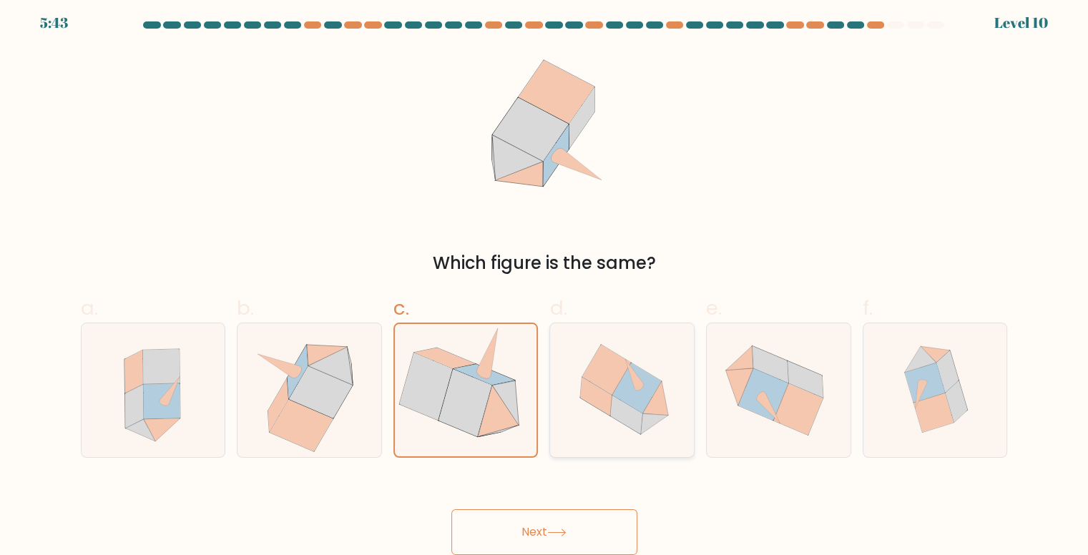
radio input "true"
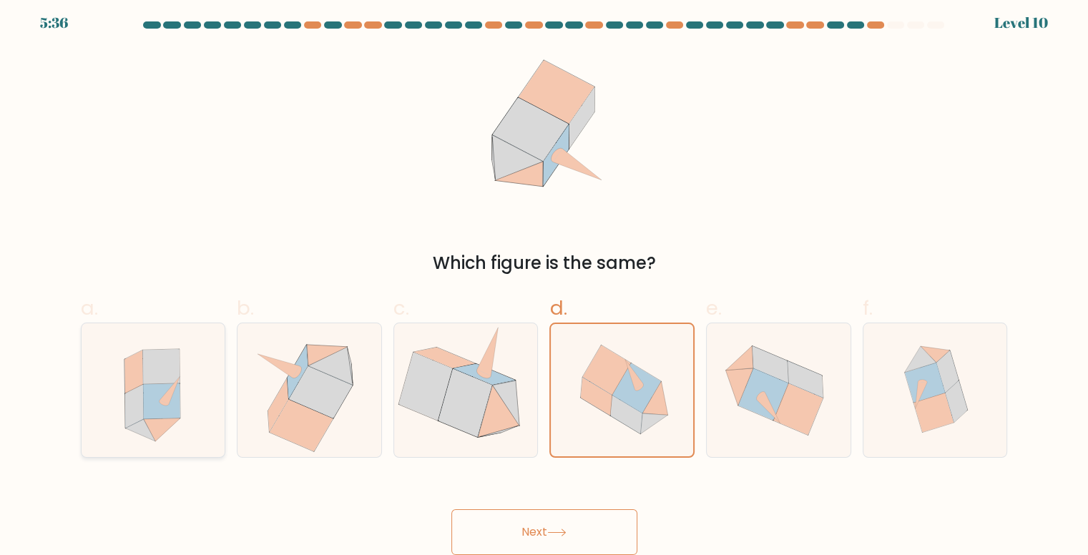
click at [156, 400] on icon at bounding box center [162, 400] width 36 height 35
click at [544, 282] on input "a." at bounding box center [544, 276] width 1 height 9
radio input "true"
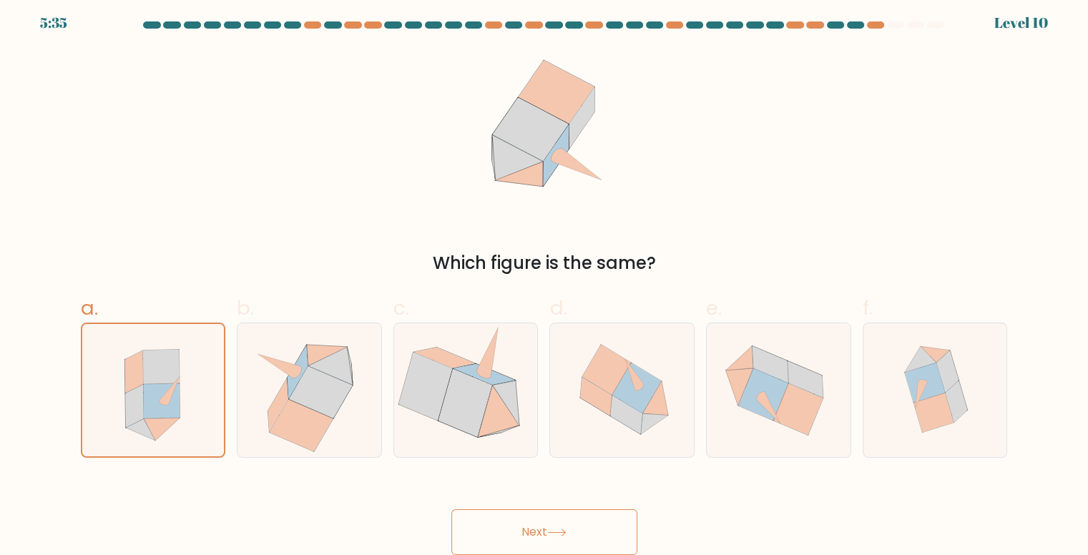
click at [572, 529] on button "Next" at bounding box center [544, 532] width 186 height 46
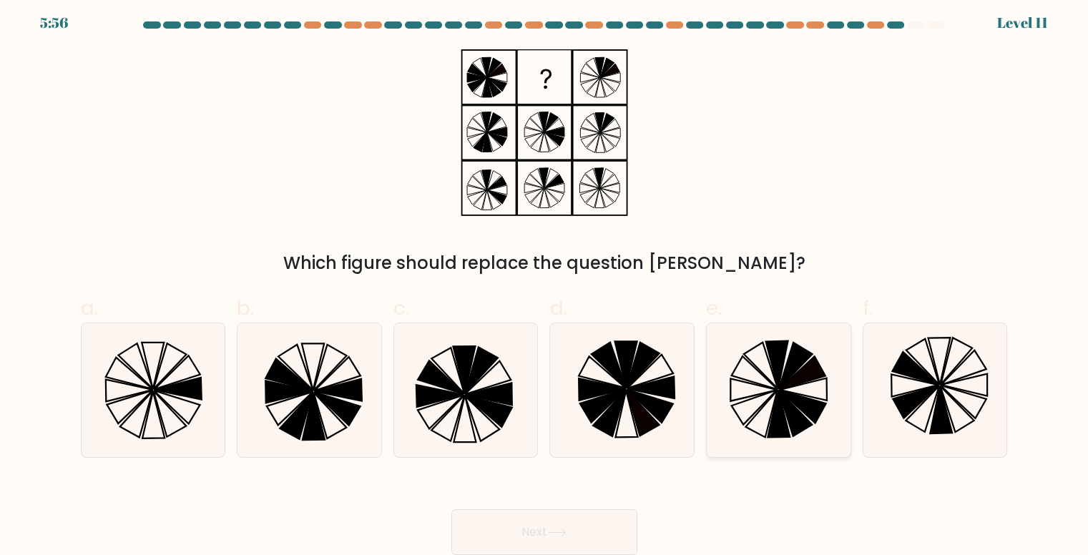
click at [807, 418] on icon at bounding box center [795, 413] width 34 height 46
click at [545, 282] on input "e." at bounding box center [544, 276] width 1 height 9
radio input "true"
click at [588, 527] on button "Next" at bounding box center [544, 532] width 186 height 46
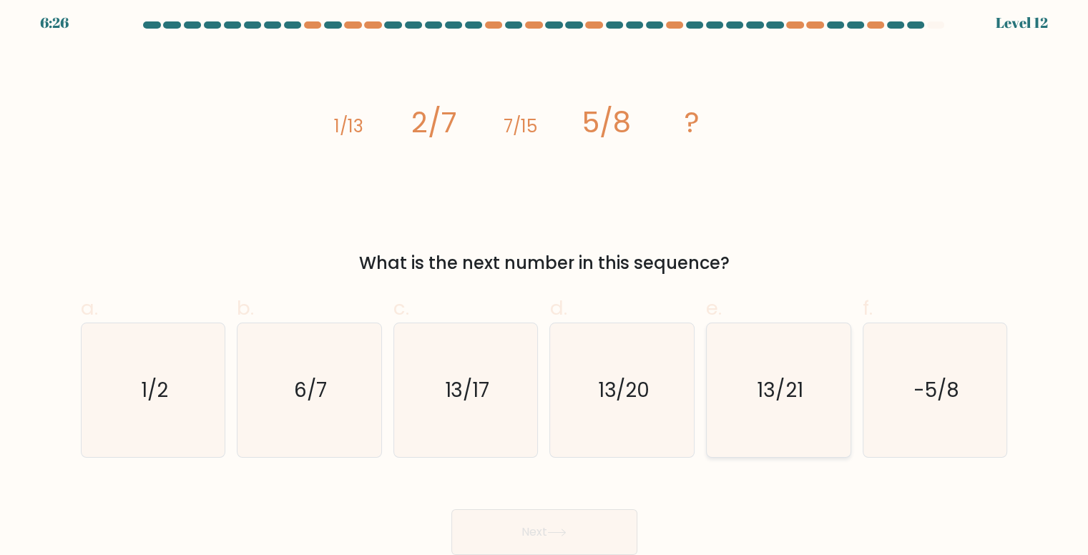
click at [762, 410] on icon "13/21" at bounding box center [779, 390] width 134 height 134
click at [545, 282] on input "e. 13/21" at bounding box center [544, 276] width 1 height 9
radio input "true"
click at [566, 524] on button "Next" at bounding box center [544, 532] width 186 height 46
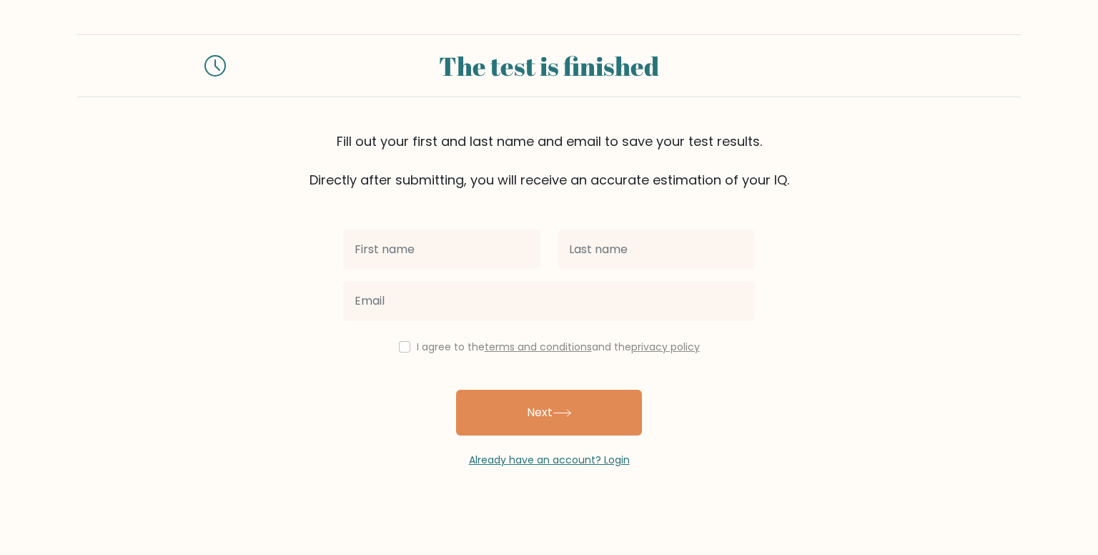
click at [469, 255] on input "text" at bounding box center [441, 250] width 197 height 40
type input "Julius Procy"
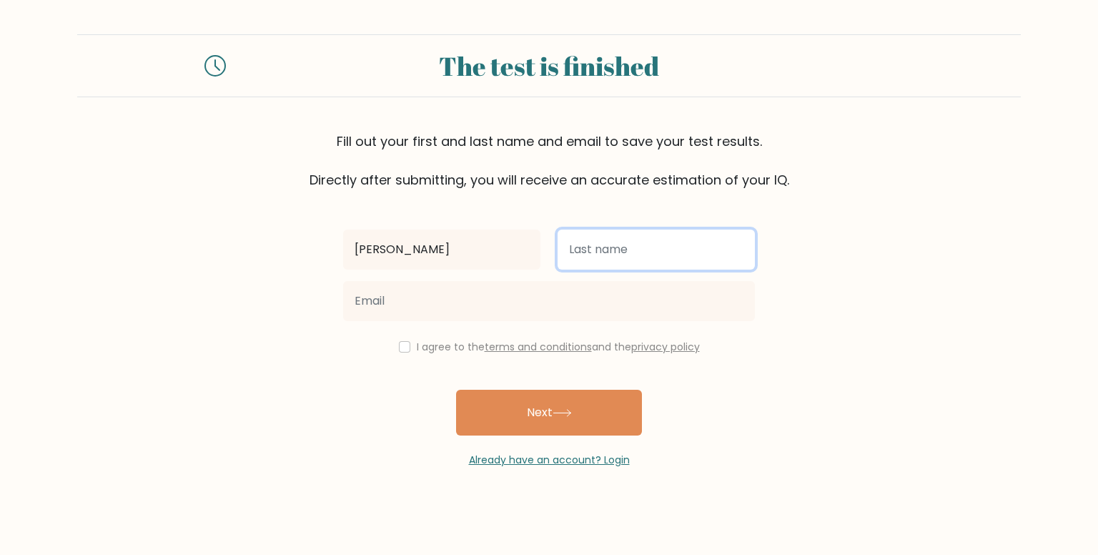
click at [636, 257] on input "text" at bounding box center [656, 250] width 197 height 40
type input "Calingacion"
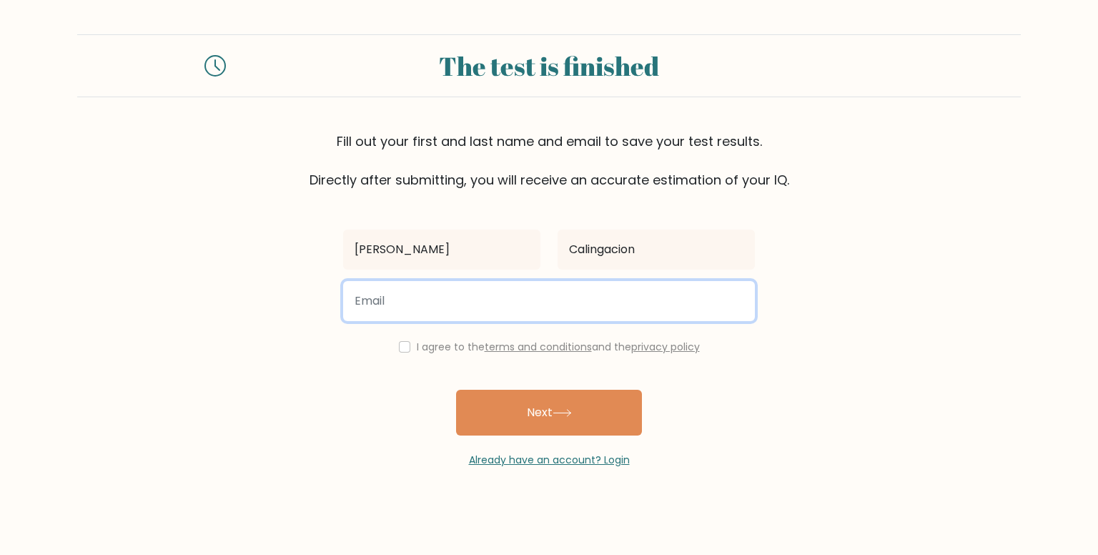
click at [595, 304] on input "email" at bounding box center [549, 301] width 412 height 40
type input "calingacionjp@gmail.com"
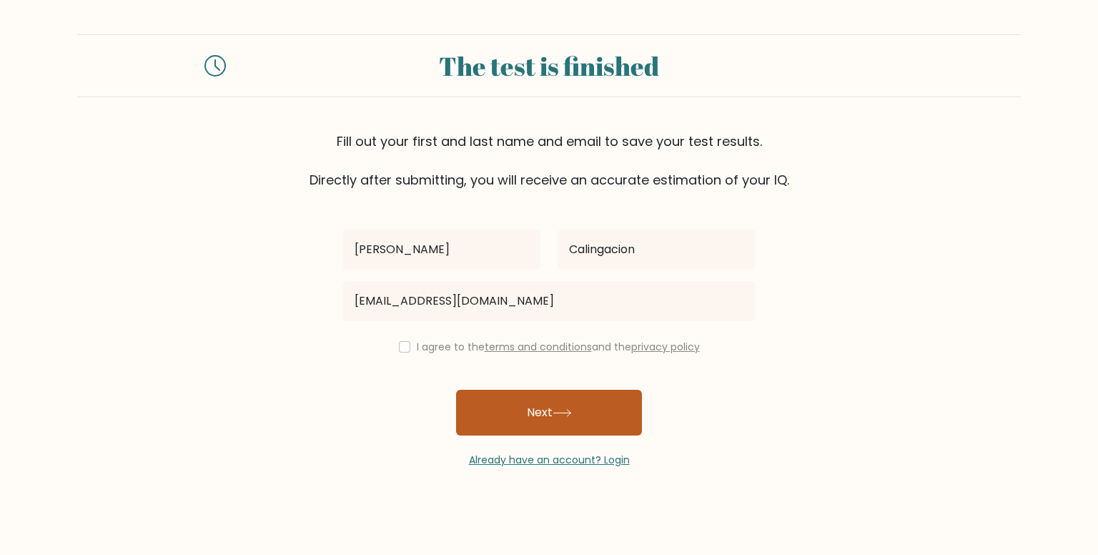
click at [599, 416] on button "Next" at bounding box center [549, 413] width 186 height 46
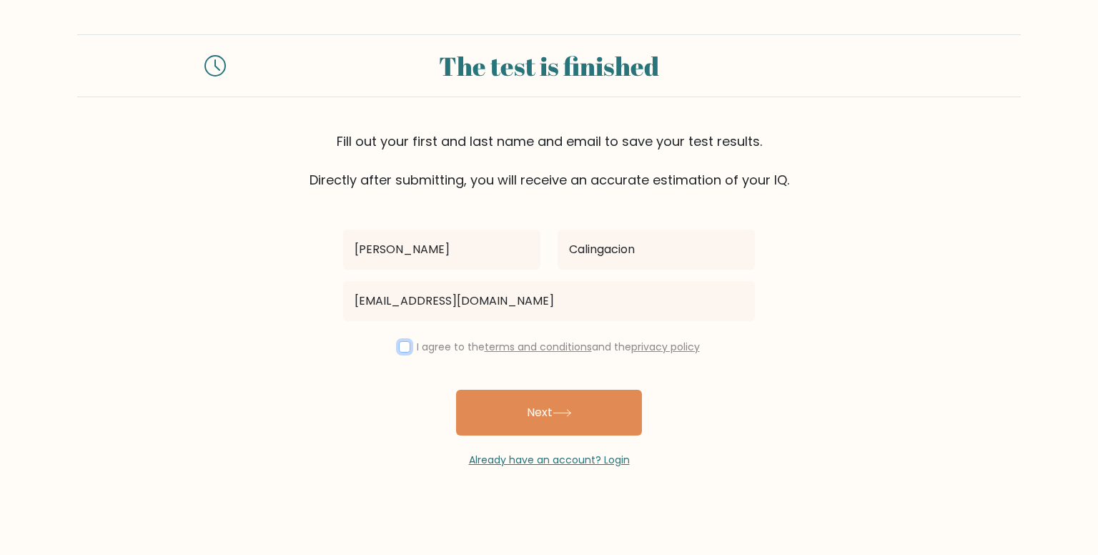
drag, startPoint x: 395, startPoint y: 350, endPoint x: 423, endPoint y: 358, distance: 29.2
click at [399, 350] on input "checkbox" at bounding box center [404, 346] width 11 height 11
checkbox input "true"
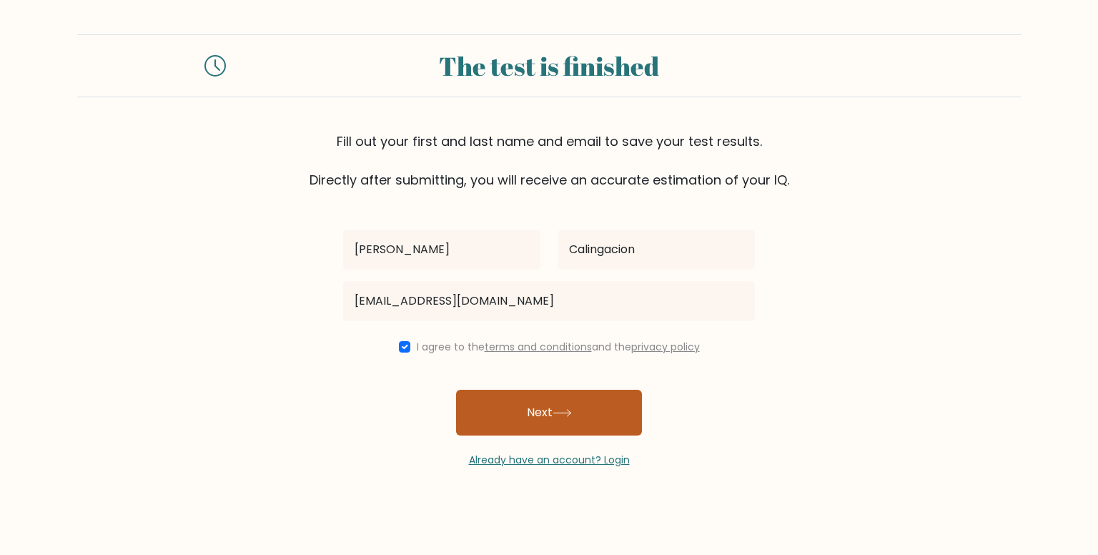
click at [503, 397] on button "Next" at bounding box center [549, 413] width 186 height 46
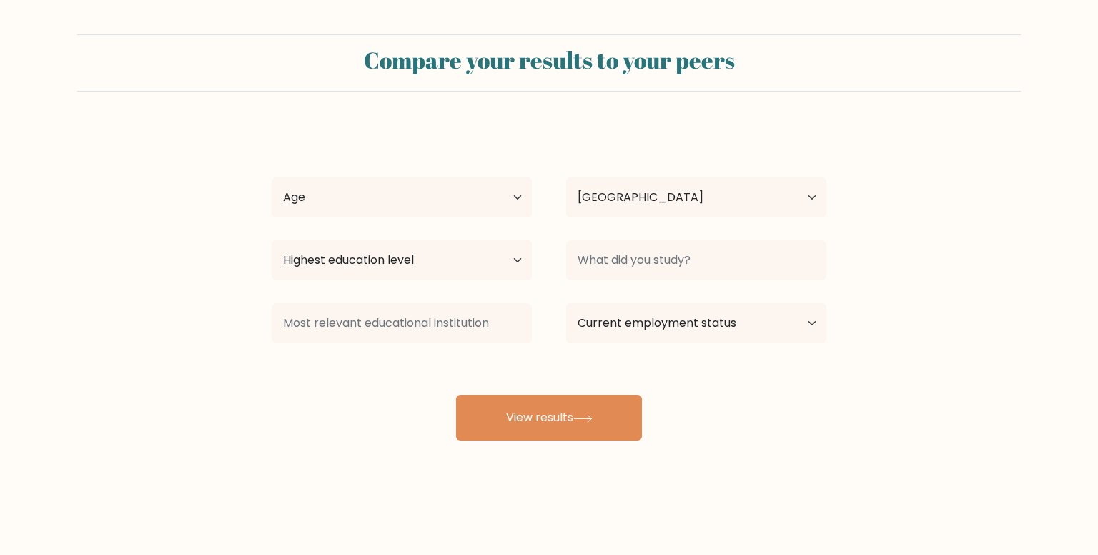
select select "PH"
click at [473, 201] on select "Age Under 18 years old 18-24 years old 25-34 years old 35-44 years old 45-54 ye…" at bounding box center [402, 197] width 260 height 40
select select "18_24"
click at [272, 177] on select "Age Under 18 years old 18-24 years old 25-34 years old 35-44 years old 45-54 ye…" at bounding box center [402, 197] width 260 height 40
click at [403, 250] on select "Highest education level No schooling Primary Lower Secondary Upper Secondary Oc…" at bounding box center [402, 260] width 260 height 40
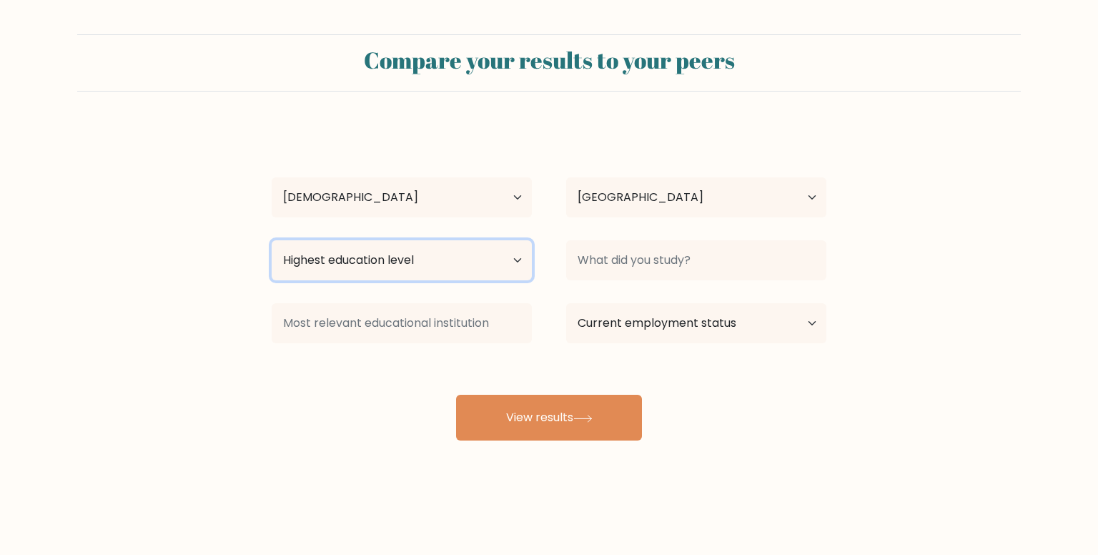
select select "bachelors_degree"
click at [272, 240] on select "Highest education level No schooling Primary Lower Secondary Upper Secondary Oc…" at bounding box center [402, 260] width 260 height 40
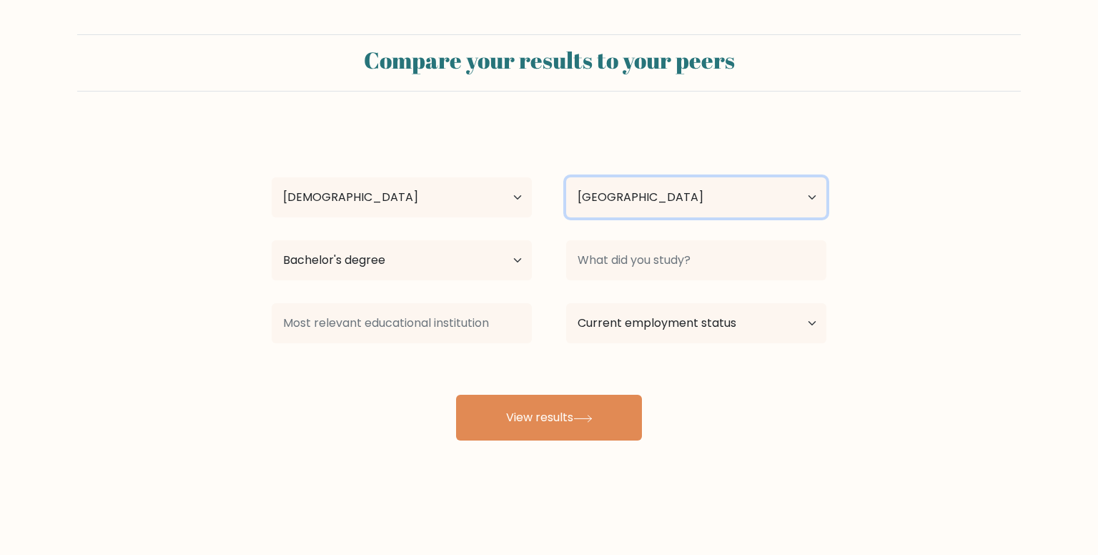
click at [629, 200] on select "Country Afghanistan Albania Algeria American Samoa Andorra Angola Anguilla Anta…" at bounding box center [696, 197] width 260 height 40
click at [566, 177] on select "Country Afghanistan Albania Algeria American Samoa Andorra Angola Anguilla Anta…" at bounding box center [696, 197] width 260 height 40
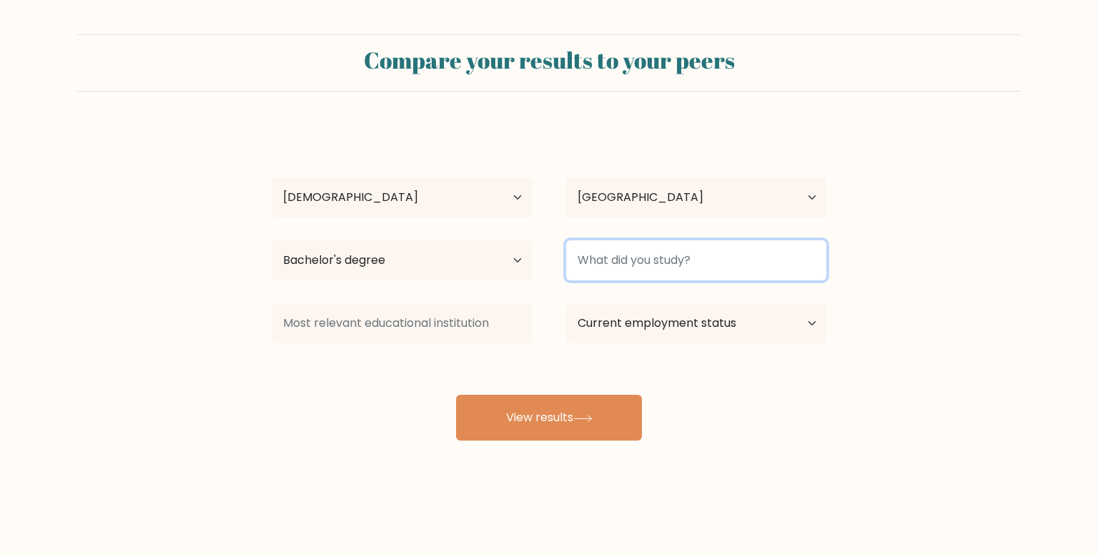
click at [613, 269] on input at bounding box center [696, 260] width 260 height 40
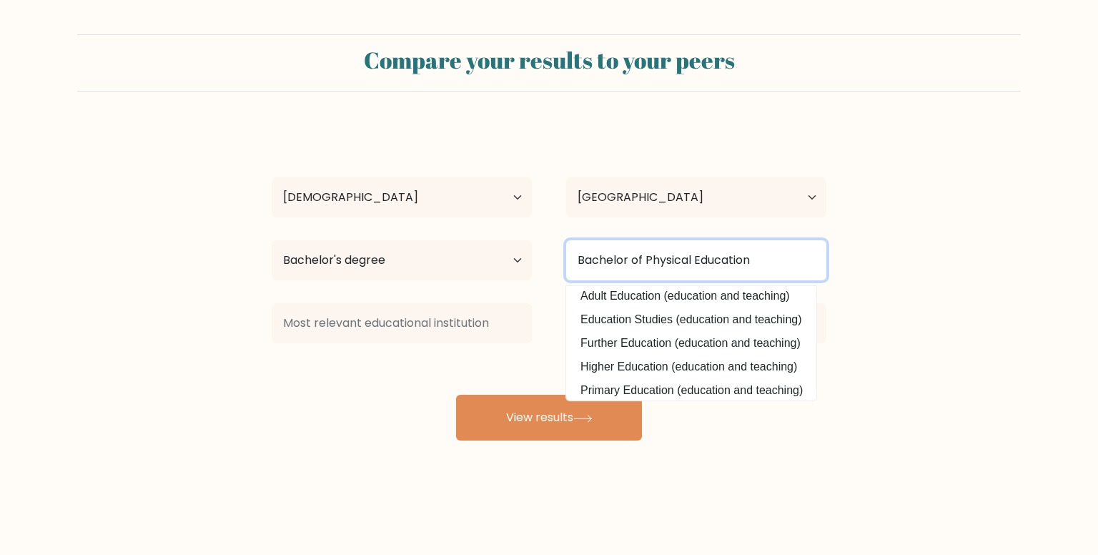
scroll to position [139, 0]
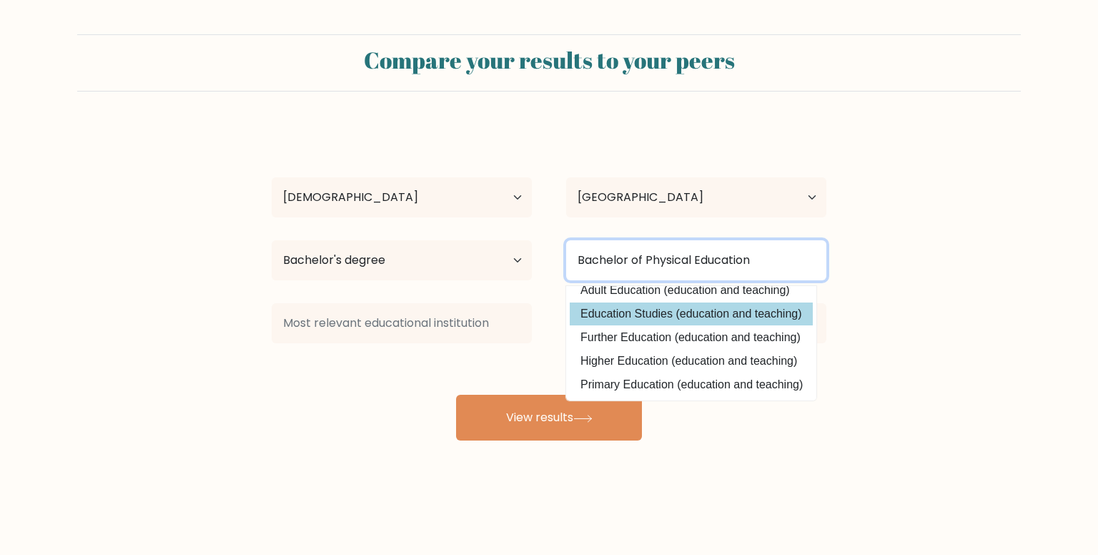
type input "Bachelor of Physical Education"
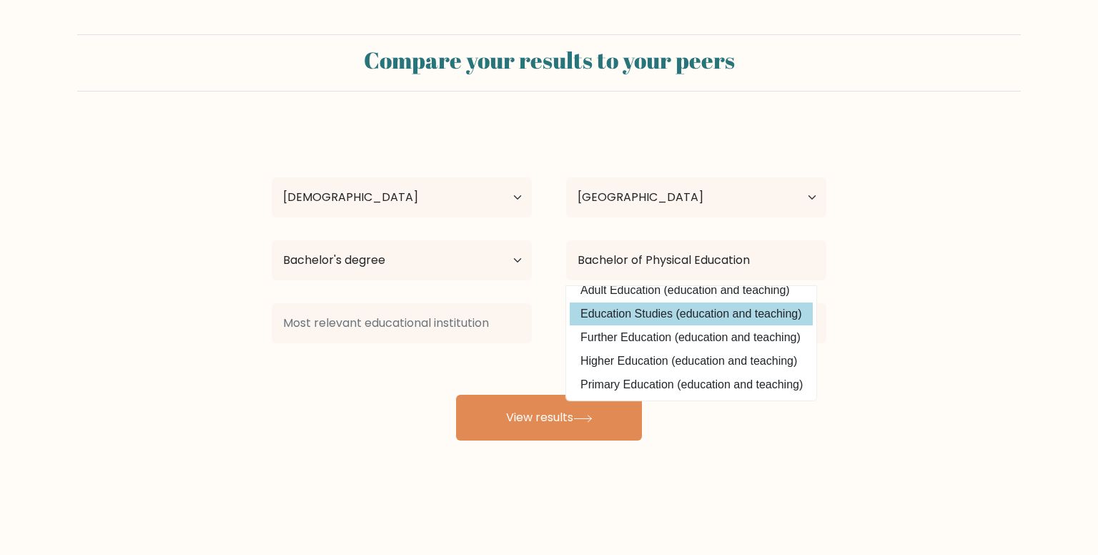
click at [693, 310] on div "Julius Procy Calingacion Age Under 18 years old 18-24 years old 25-34 years old…" at bounding box center [549, 283] width 572 height 315
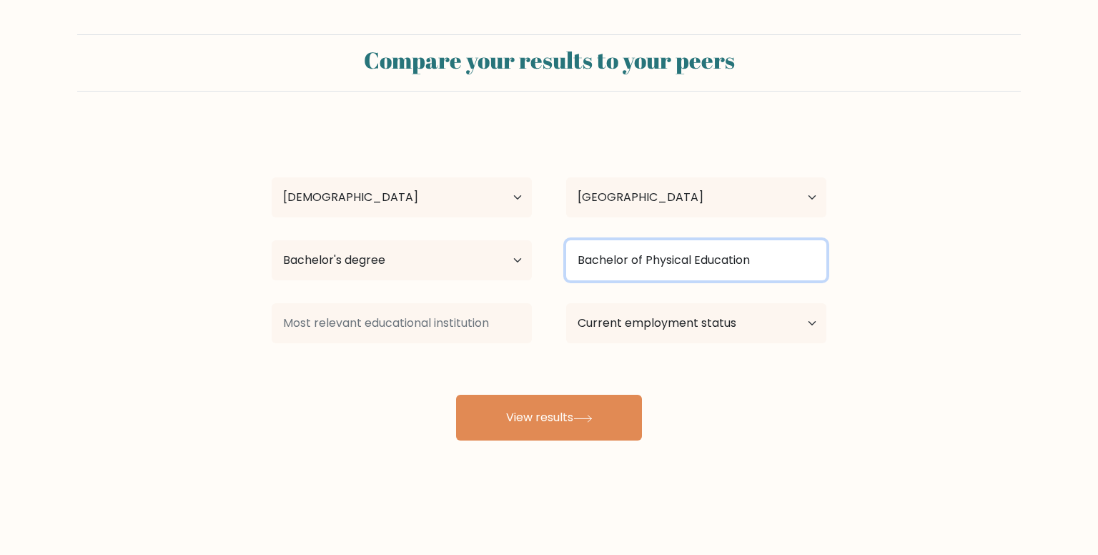
drag, startPoint x: 760, startPoint y: 277, endPoint x: 770, endPoint y: 264, distance: 15.9
click at [770, 264] on input "Bachelor of Physical Education" at bounding box center [696, 260] width 260 height 40
drag, startPoint x: 624, startPoint y: 264, endPoint x: 476, endPoint y: 264, distance: 147.3
click at [476, 264] on div "Highest education level No schooling Primary Lower Secondary Upper Secondary Oc…" at bounding box center [549, 260] width 589 height 51
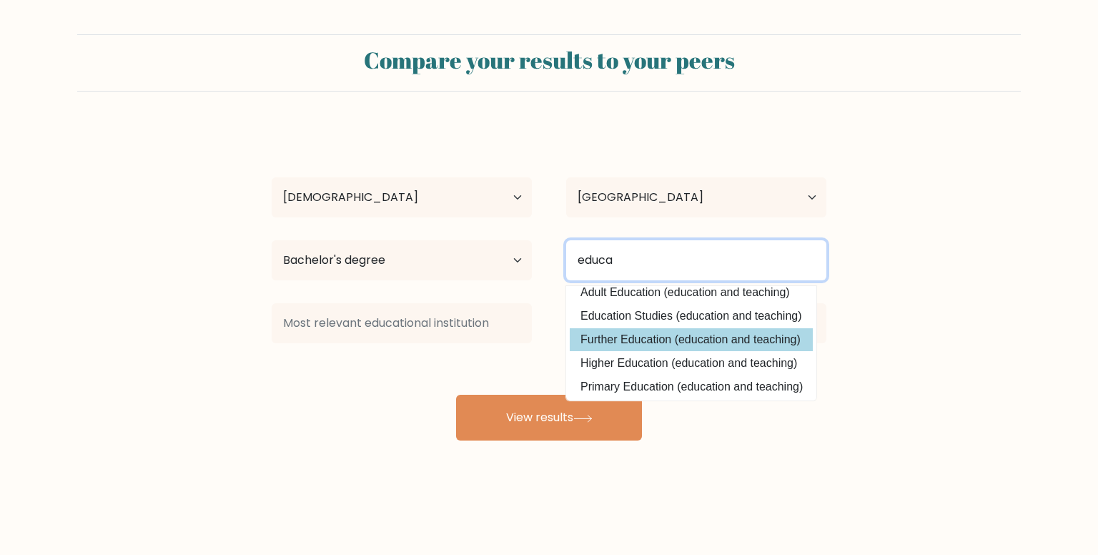
scroll to position [0, 0]
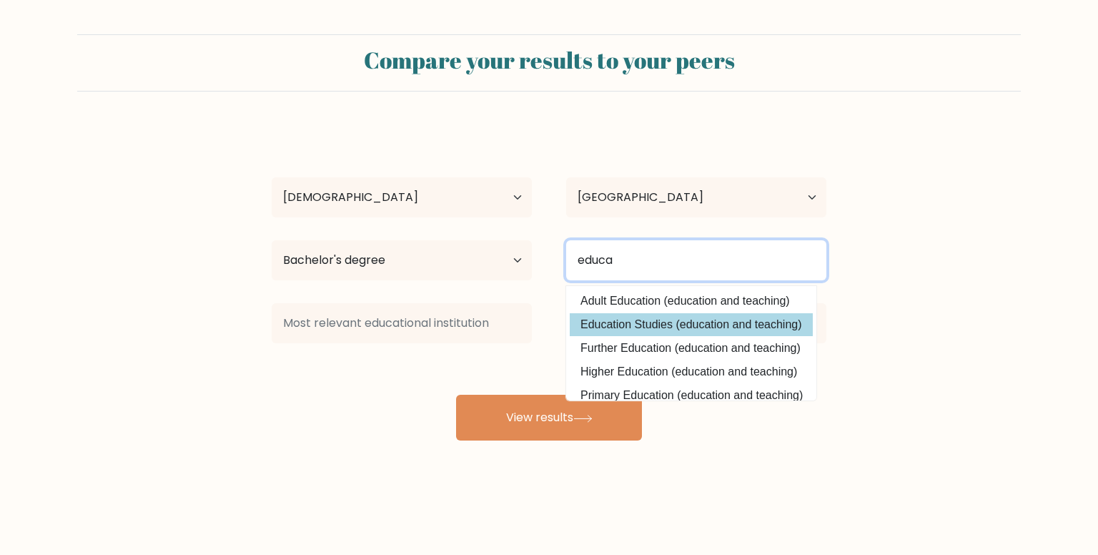
type input "educa"
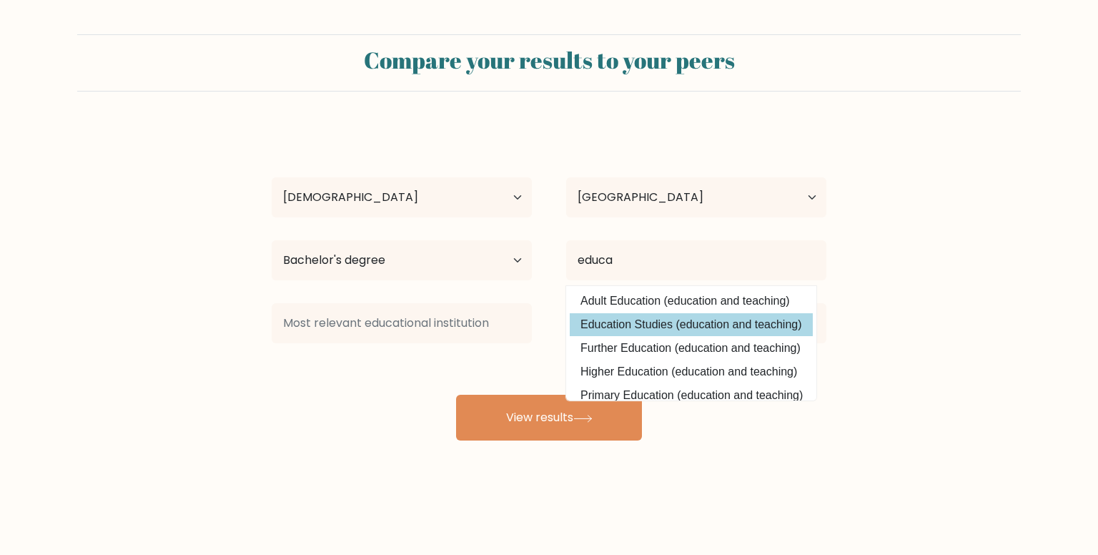
click at [697, 328] on div "Julius Procy Calingacion Age Under 18 years old 18-24 years old 25-34 years old…" at bounding box center [549, 283] width 572 height 315
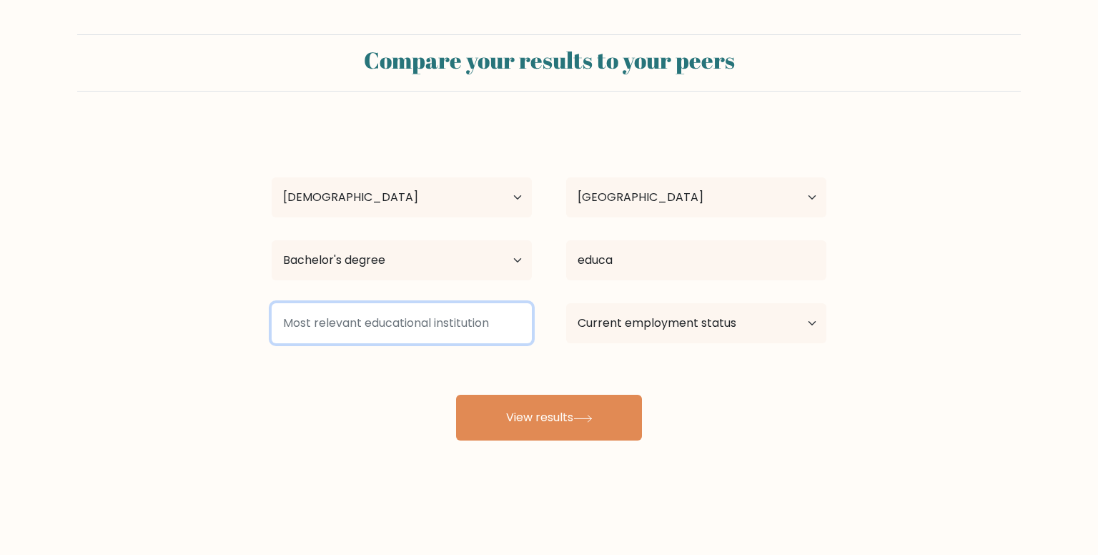
click at [503, 328] on input at bounding box center [402, 323] width 260 height 40
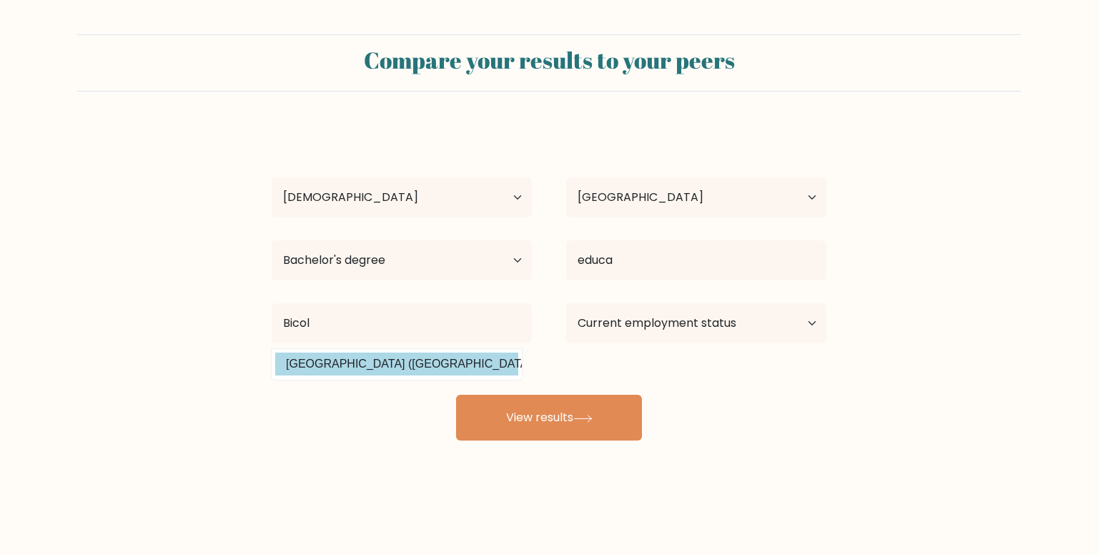
click at [438, 360] on option "Bicol University (Philippines)" at bounding box center [396, 364] width 243 height 23
type input "[GEOGRAPHIC_DATA]"
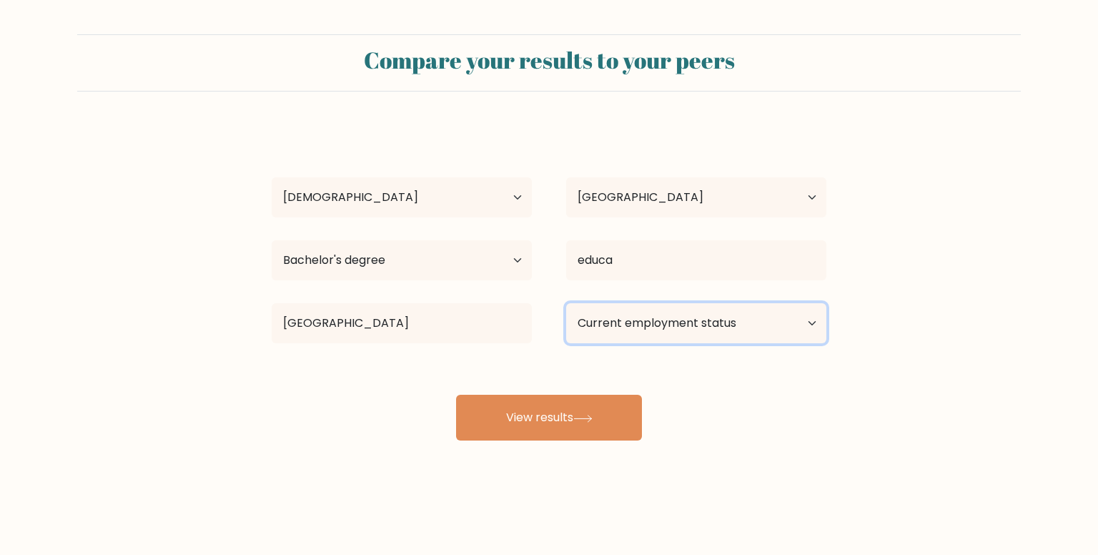
click at [644, 330] on select "Current employment status Employed Student Retired Other / prefer not to answer" at bounding box center [696, 323] width 260 height 40
select select "other"
click at [566, 303] on select "Current employment status Employed Student Retired Other / prefer not to answer" at bounding box center [696, 323] width 260 height 40
click at [672, 333] on select "Current employment status Employed Student Retired Other / prefer not to answer" at bounding box center [696, 323] width 260 height 40
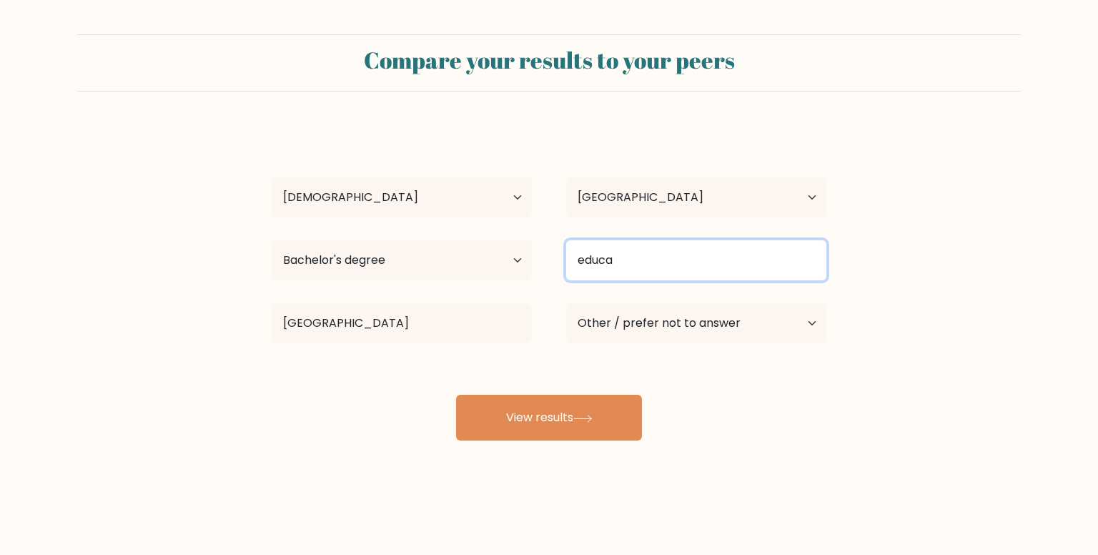
click at [660, 264] on input "educa" at bounding box center [696, 260] width 260 height 40
drag, startPoint x: 659, startPoint y: 264, endPoint x: 502, endPoint y: 274, distance: 156.9
click at [502, 274] on div "Highest education level No schooling Primary Lower Secondary Upper Secondary Oc…" at bounding box center [549, 260] width 589 height 51
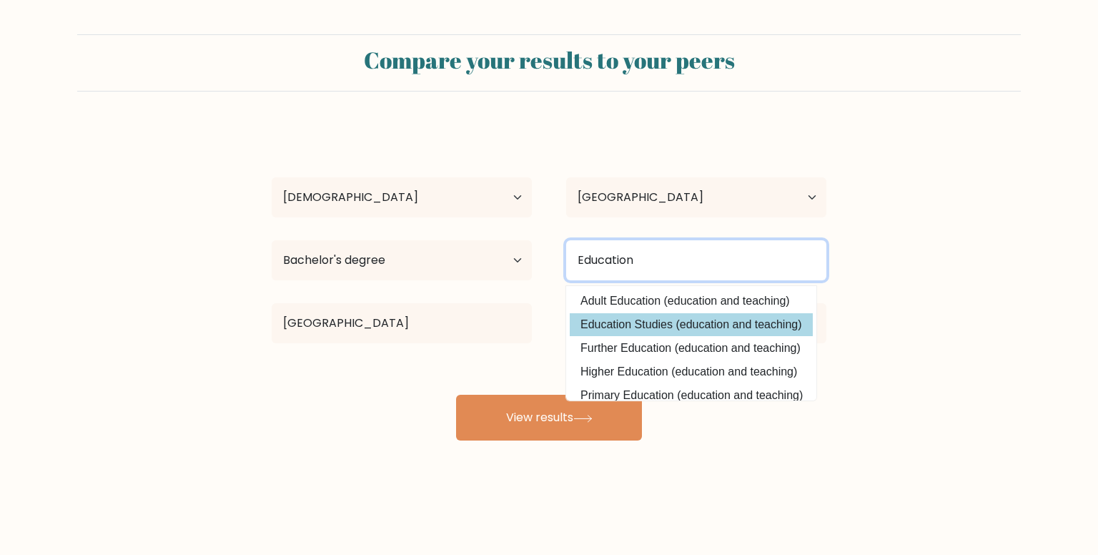
type input "Education"
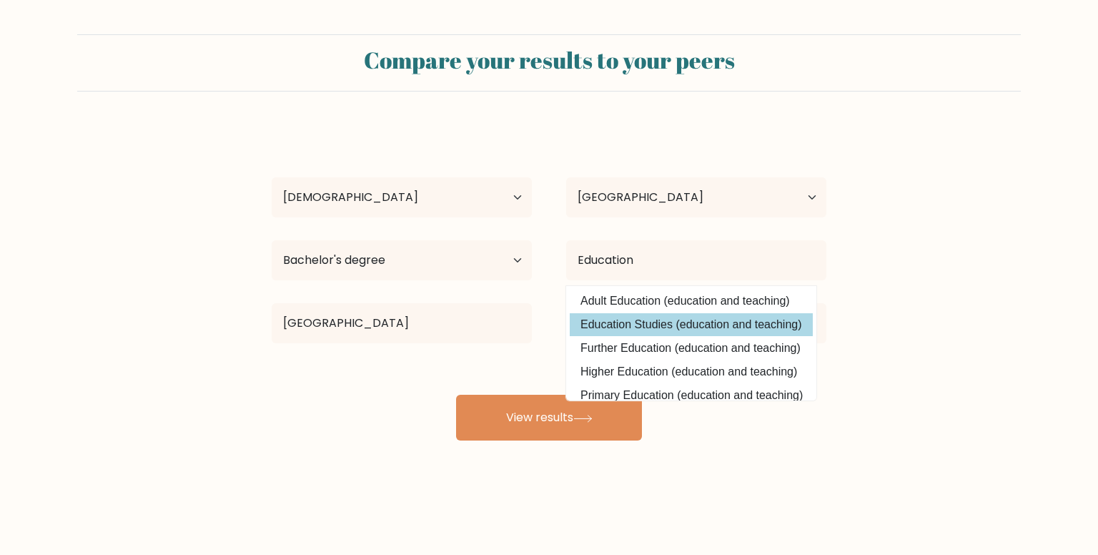
click at [587, 323] on div "Julius Procy Calingacion Age Under 18 years old 18-24 years old 25-34 years old…" at bounding box center [549, 283] width 572 height 315
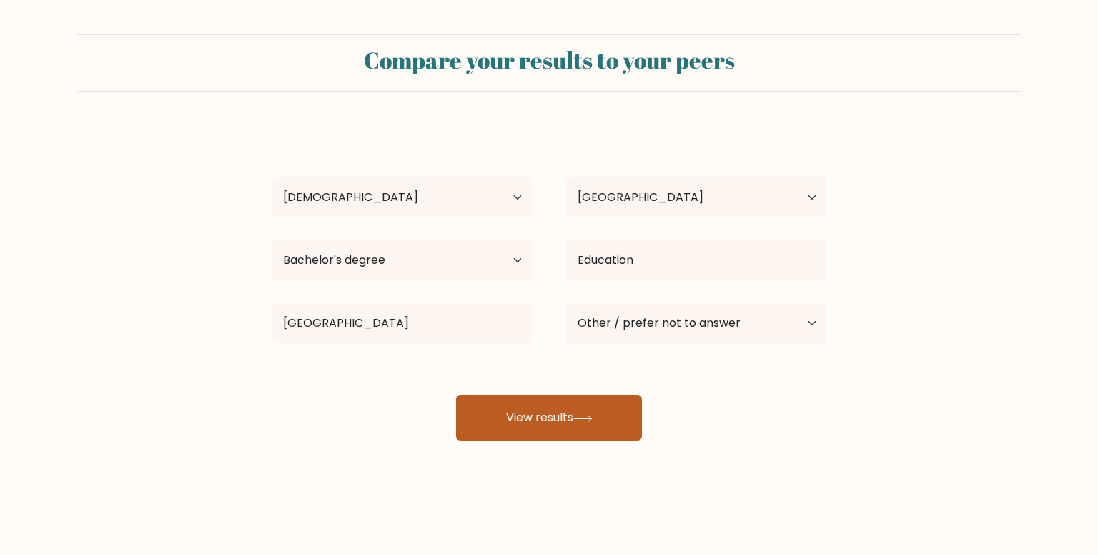
click at [596, 413] on button "View results" at bounding box center [549, 418] width 186 height 46
